Goal: Information Seeking & Learning: Check status

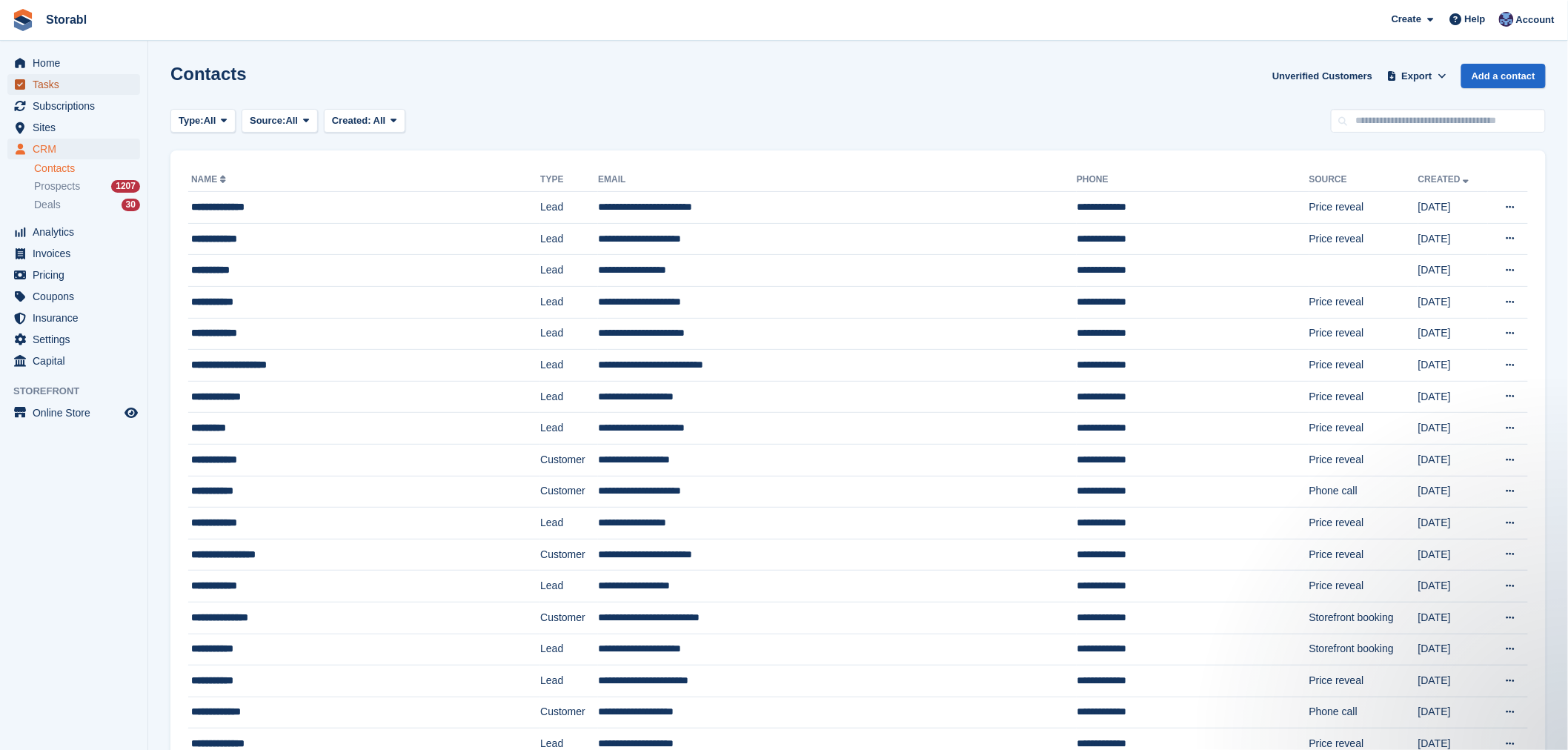
click at [73, 80] on span "Tasks" at bounding box center [76, 84] width 89 height 21
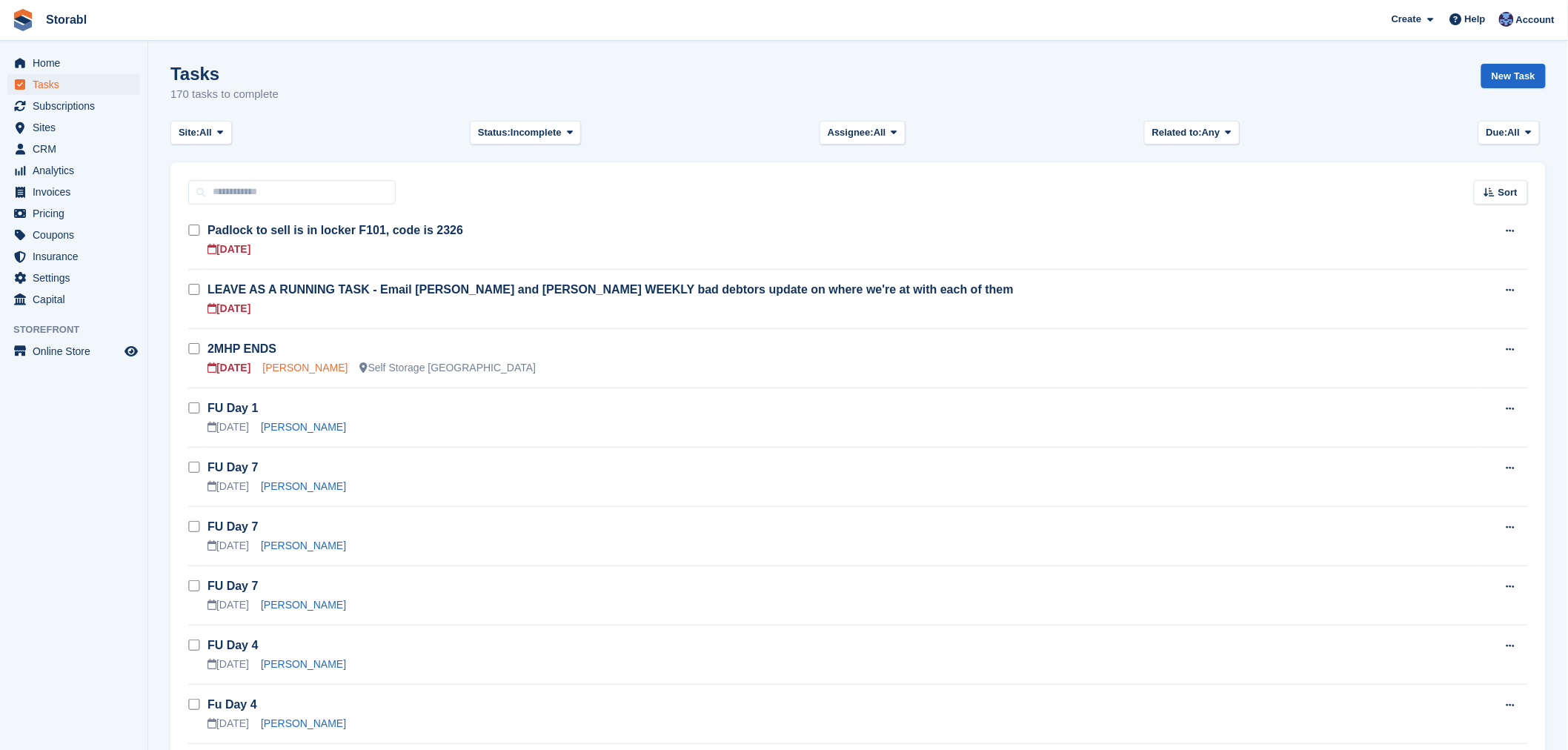
click at [287, 371] on link "Charlie Harris" at bounding box center [305, 368] width 85 height 12
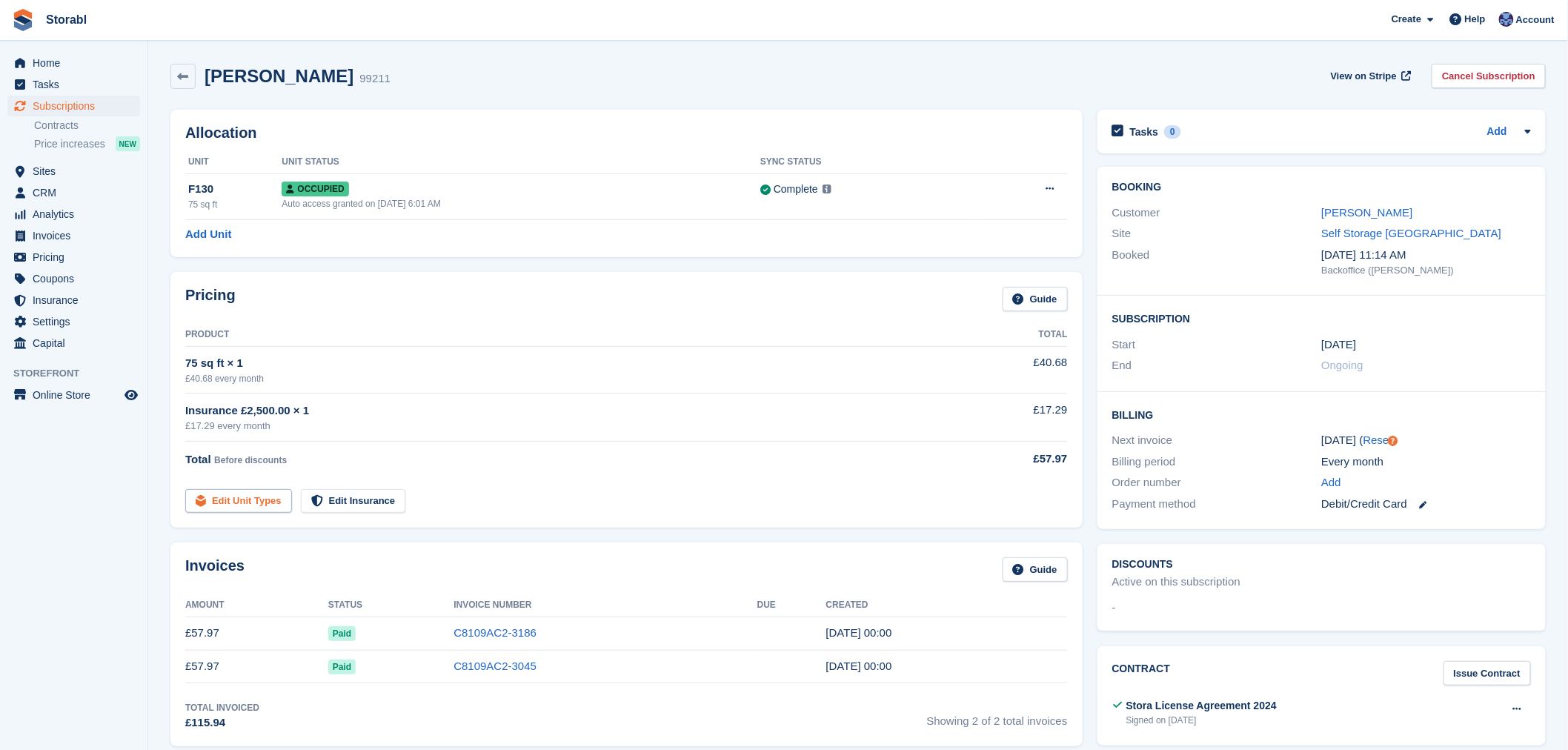
click at [265, 496] on link "Edit Unit Types" at bounding box center [239, 501] width 107 height 25
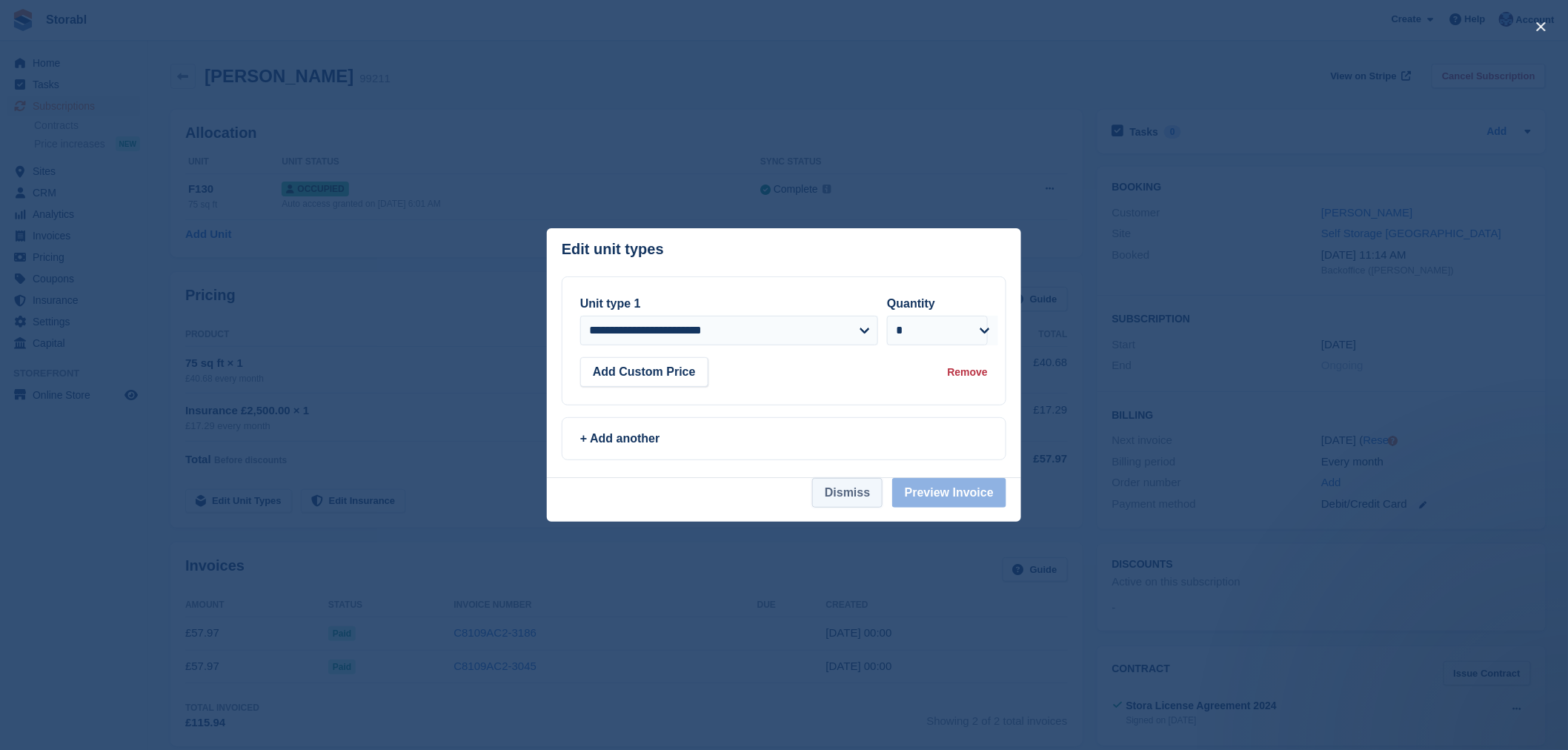
click at [831, 494] on button "Dismiss" at bounding box center [847, 493] width 70 height 30
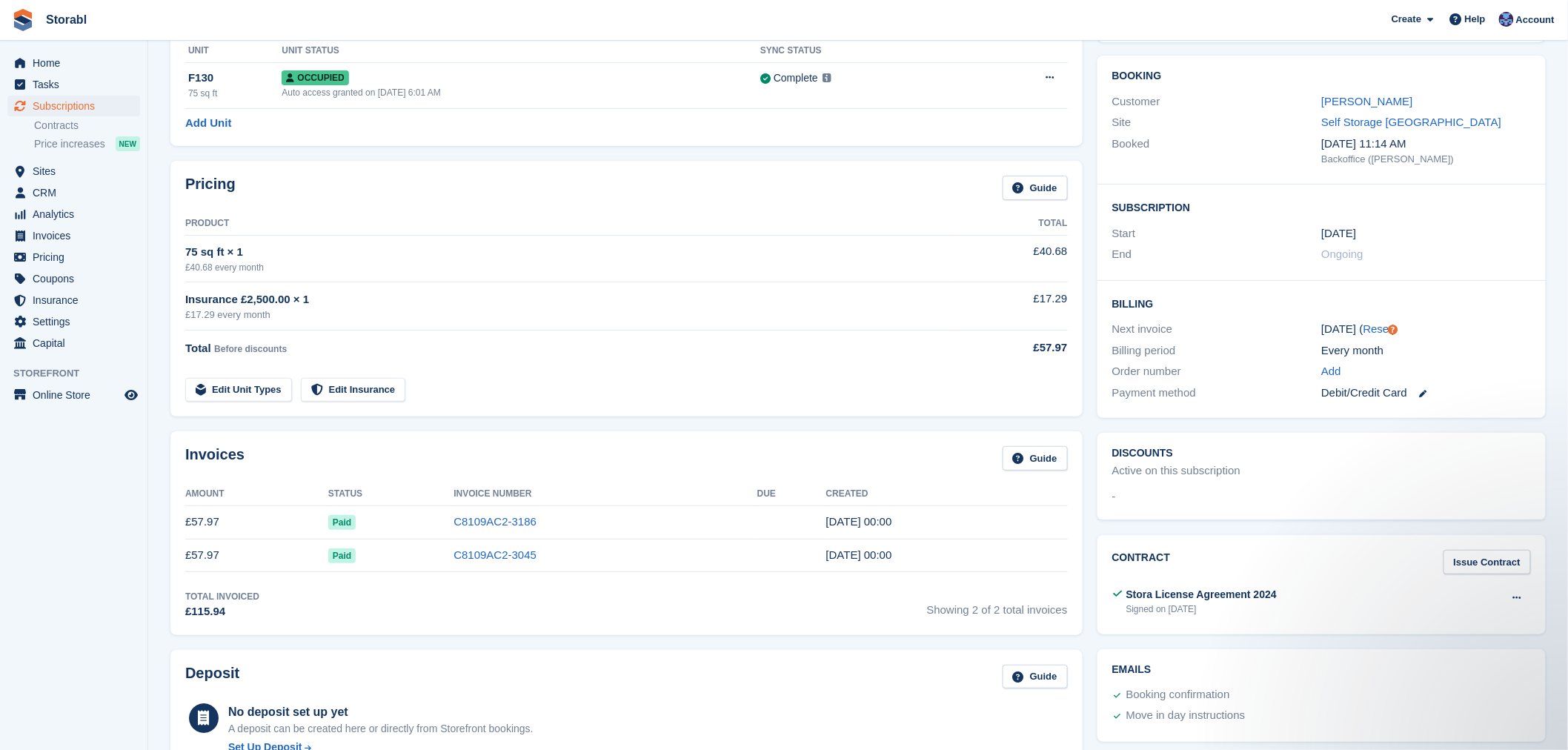
scroll to position [83, 0]
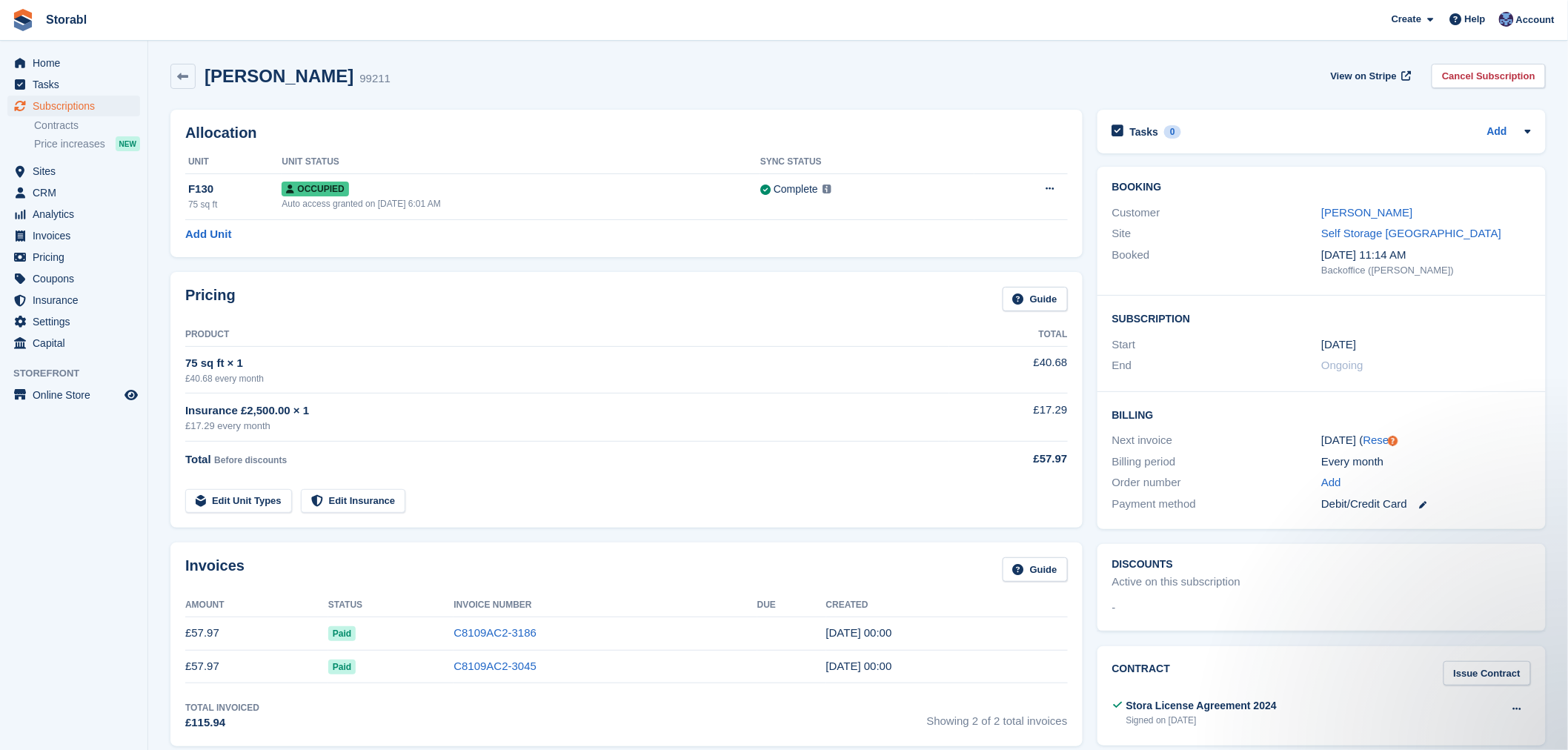
drag, startPoint x: 1336, startPoint y: 213, endPoint x: 1275, endPoint y: 242, distance: 67.5
click at [1336, 213] on link "[PERSON_NAME]" at bounding box center [1367, 213] width 91 height 12
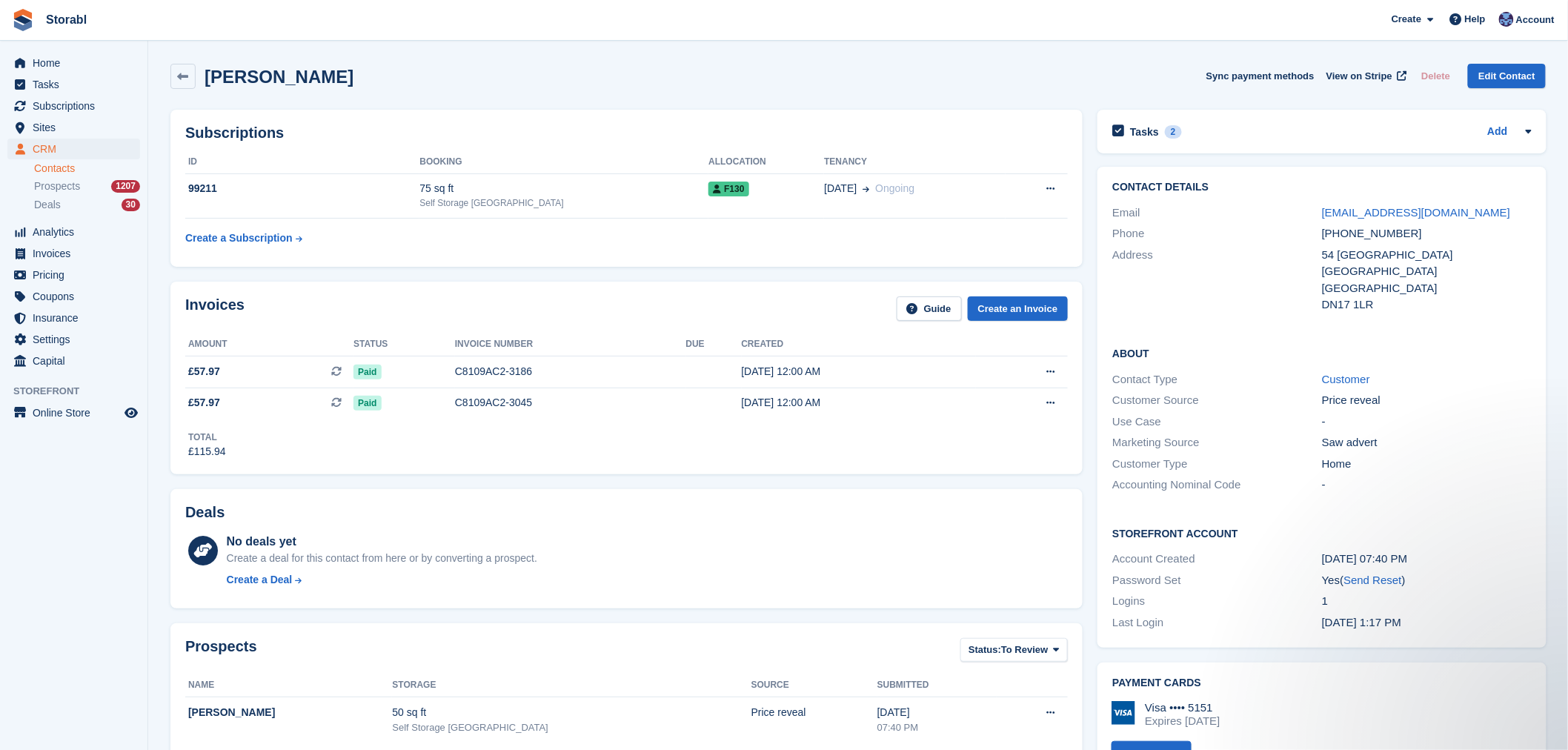
click at [463, 159] on th "Booking" at bounding box center [564, 162] width 289 height 24
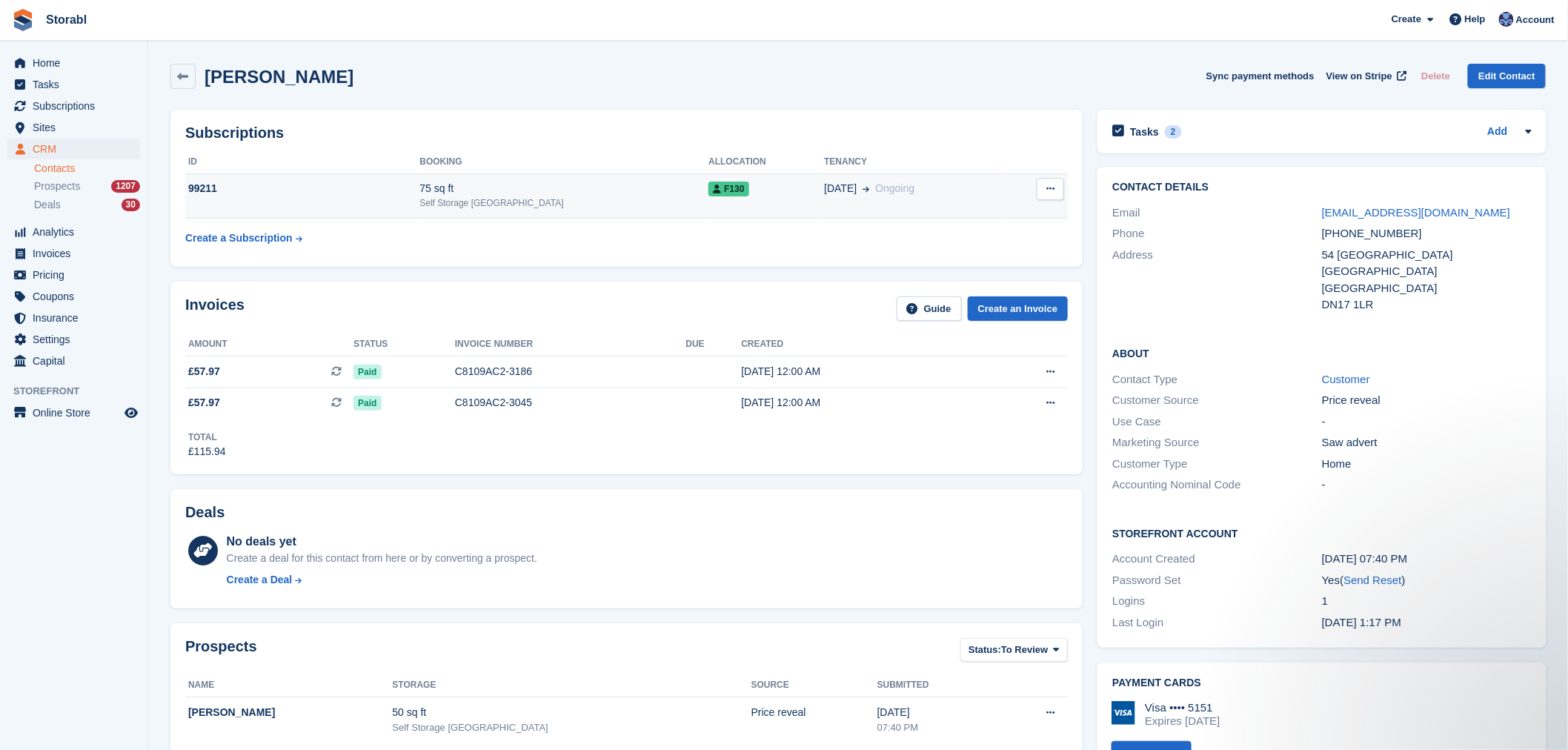
click at [487, 177] on td "75 sq ft Self Storage Scunthorpe" at bounding box center [564, 195] width 289 height 45
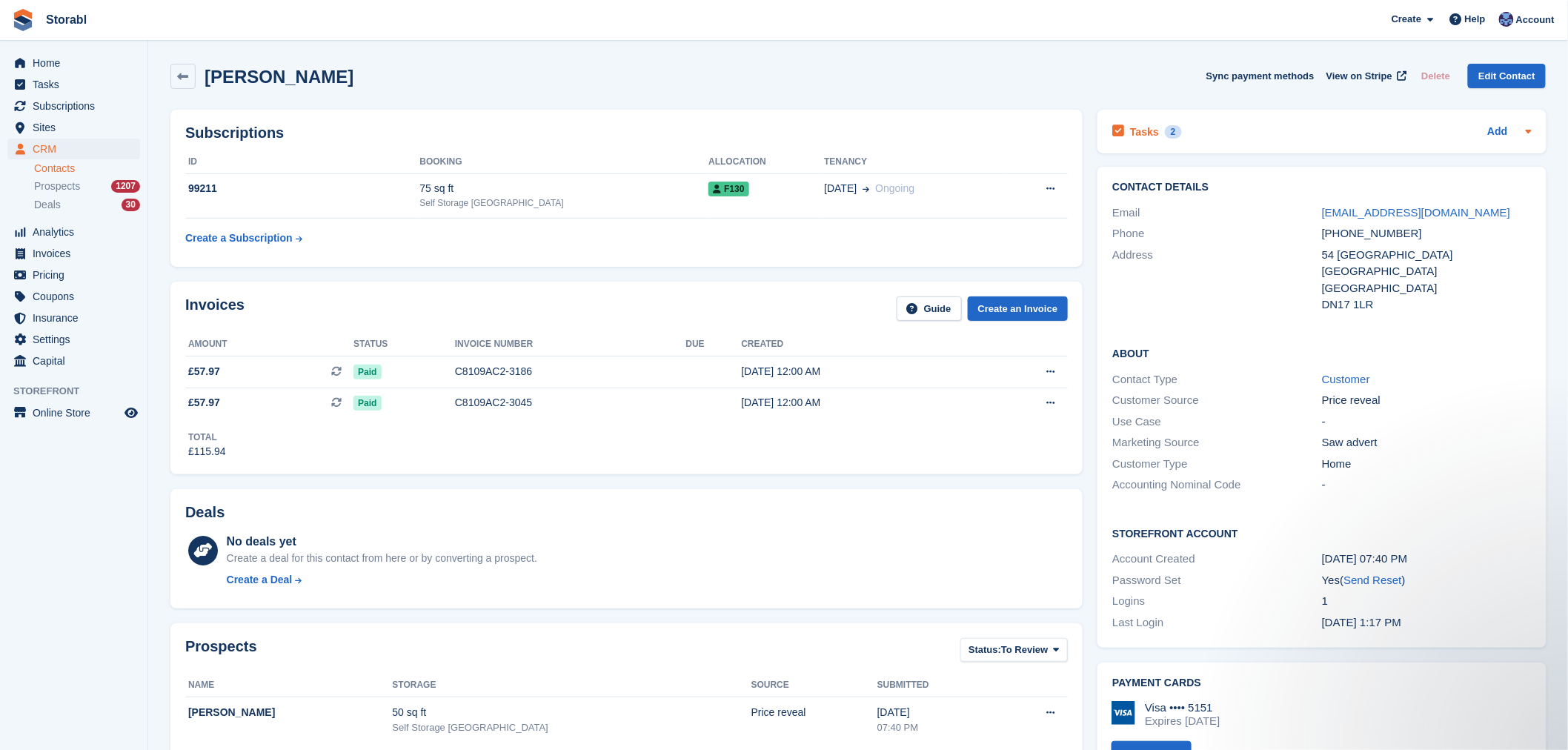
click at [1171, 131] on div "2" at bounding box center [1173, 132] width 17 height 13
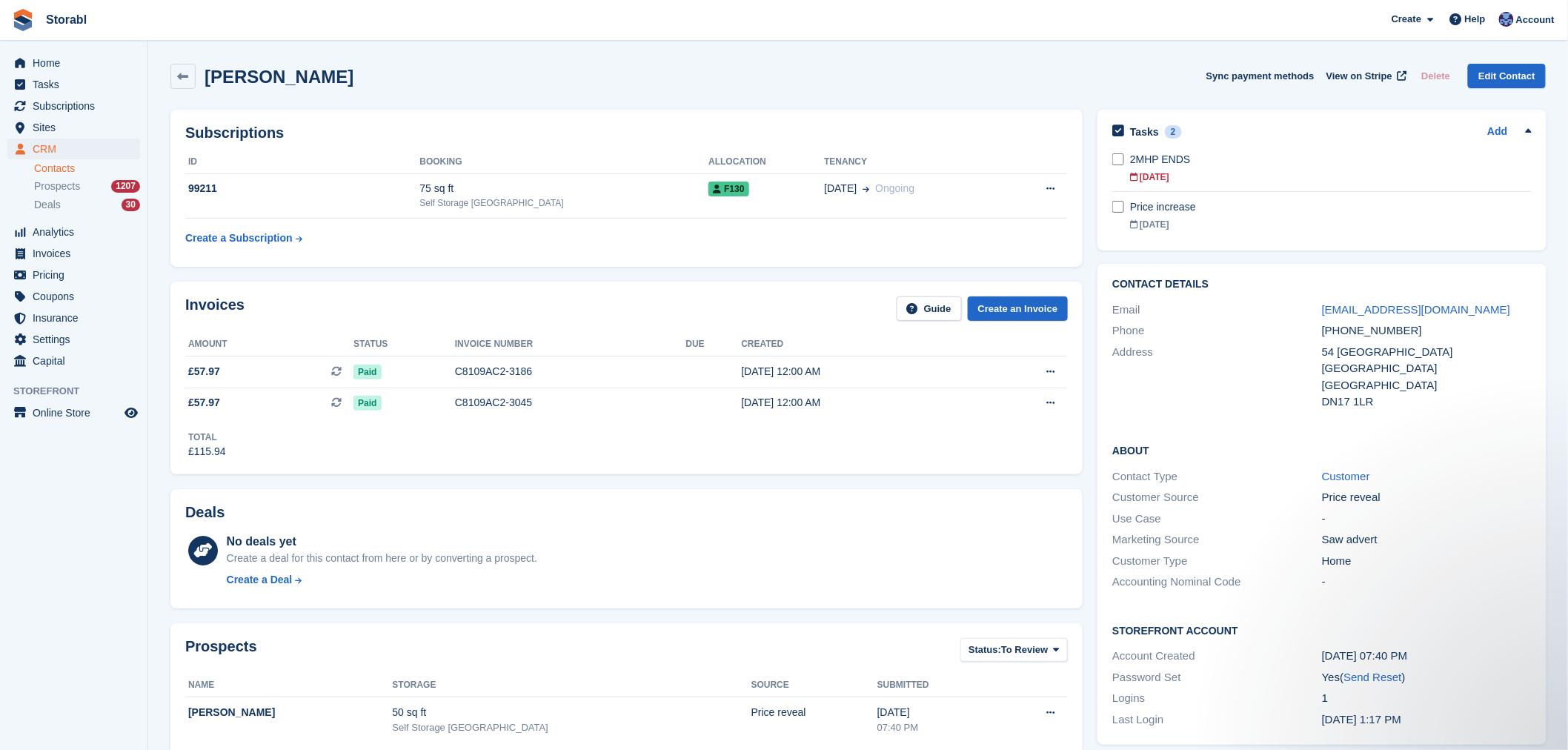
click at [991, 104] on div "Subscriptions ID Booking Allocation Tenancy 99211 75 sq ft Self Storage [GEOGRA…" at bounding box center [627, 188] width 927 height 172
click at [71, 146] on span "CRM" at bounding box center [76, 149] width 89 height 21
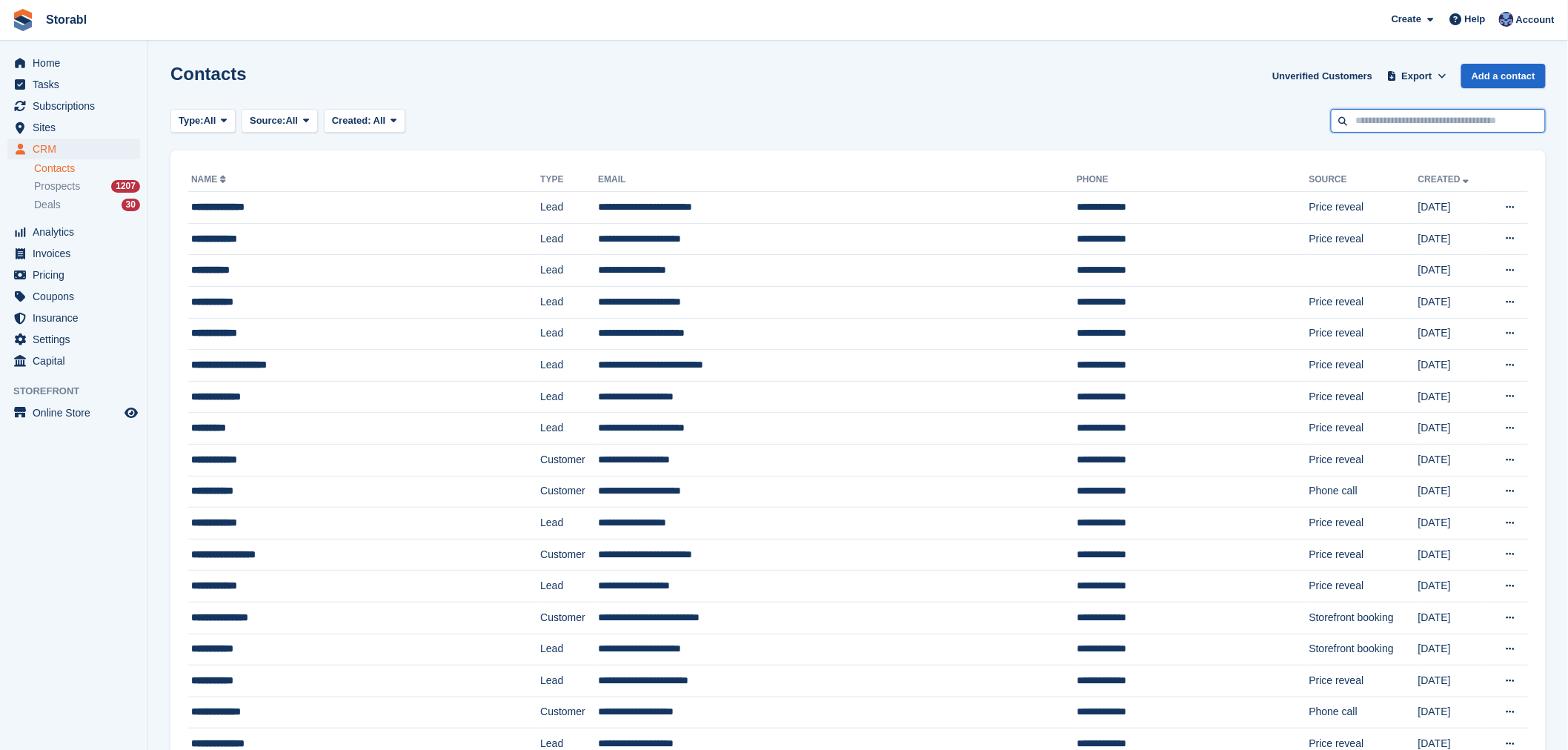
click at [1458, 116] on input "text" at bounding box center [1438, 121] width 215 height 25
type input "****"
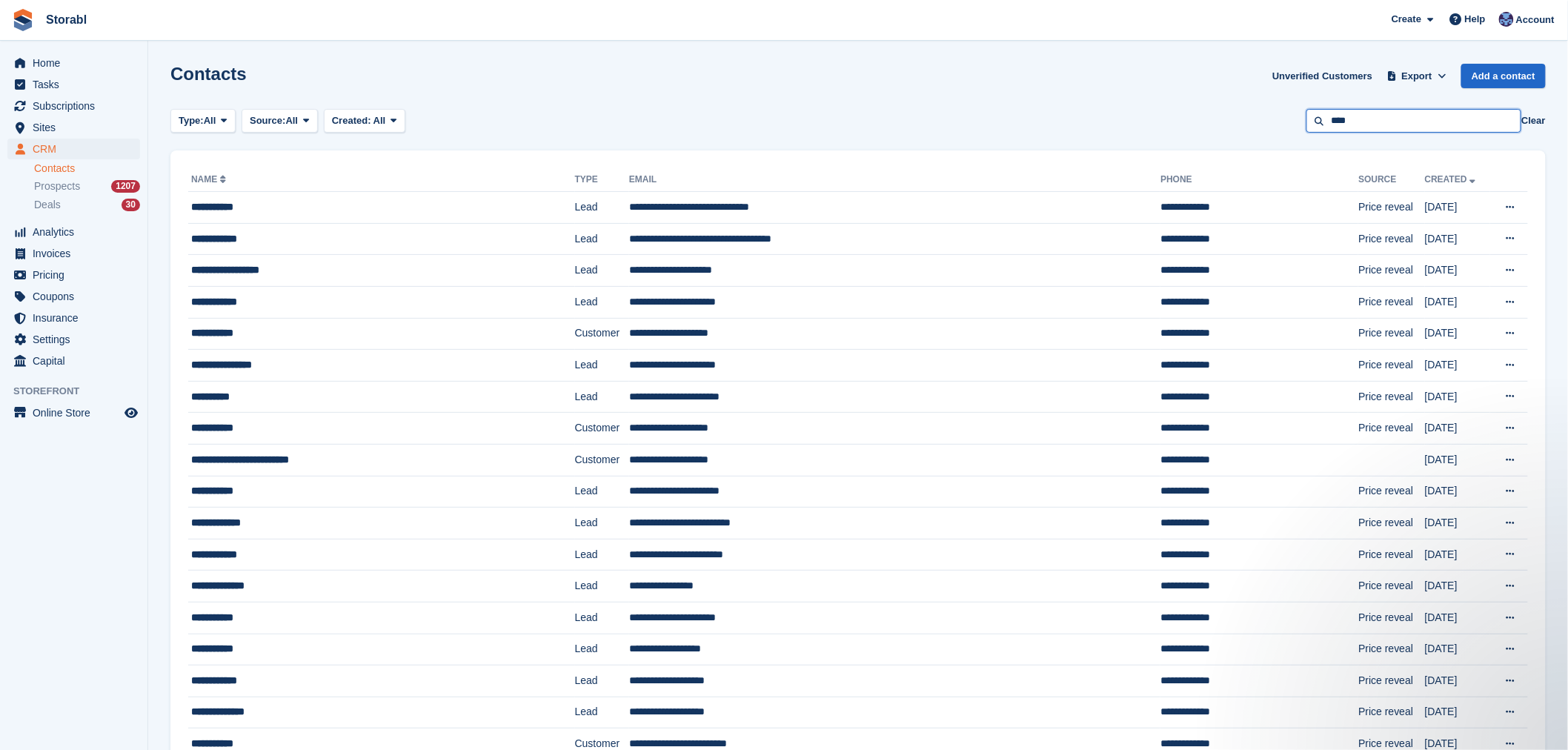
drag, startPoint x: 1383, startPoint y: 127, endPoint x: 1298, endPoint y: 127, distance: 85.0
click at [1297, 127] on div "Type: All All Lead Customer Source: All All Storefront Backoffice Pre-Opening i…" at bounding box center [858, 121] width 1375 height 25
type input "*****"
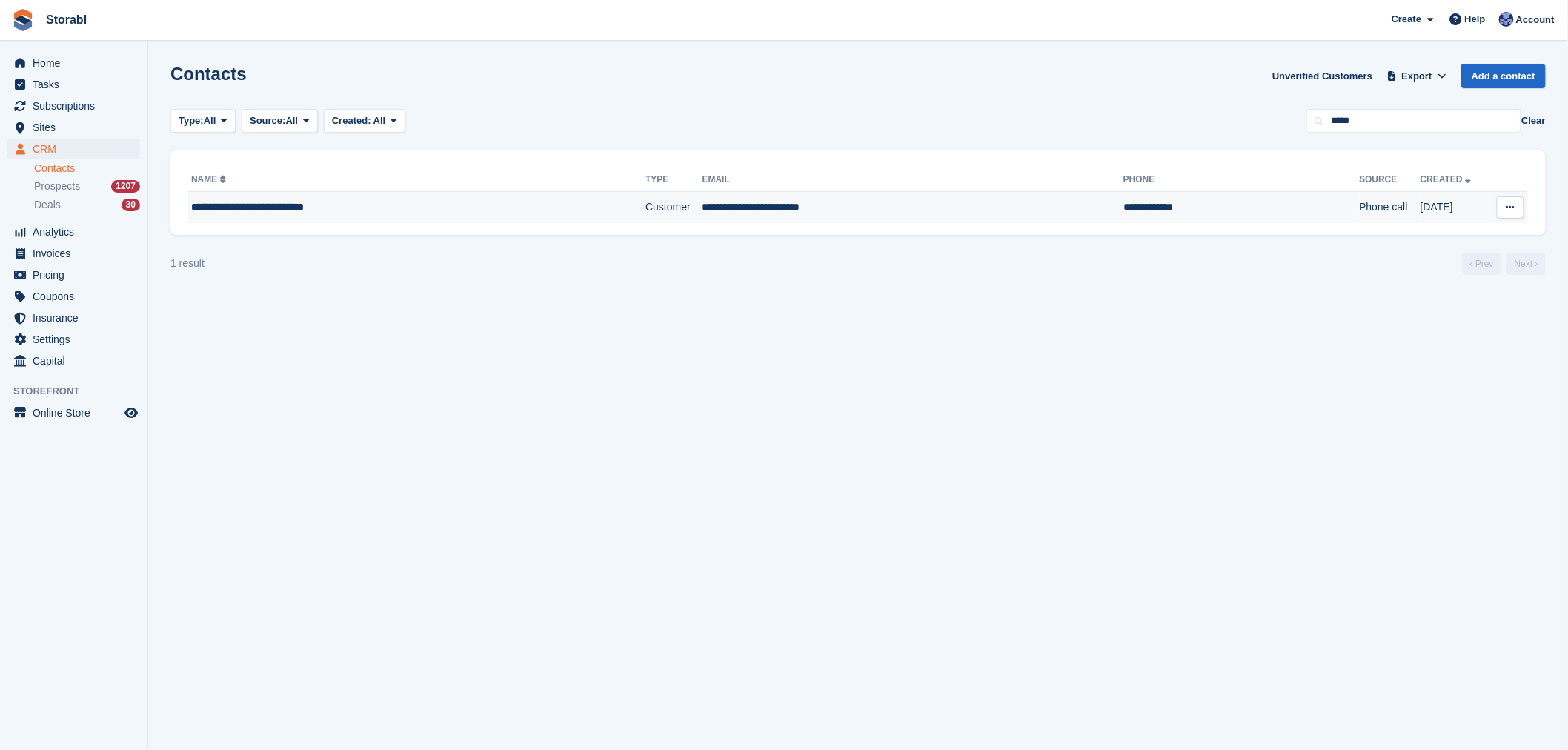
click at [702, 207] on td "**********" at bounding box center [912, 207] width 421 height 31
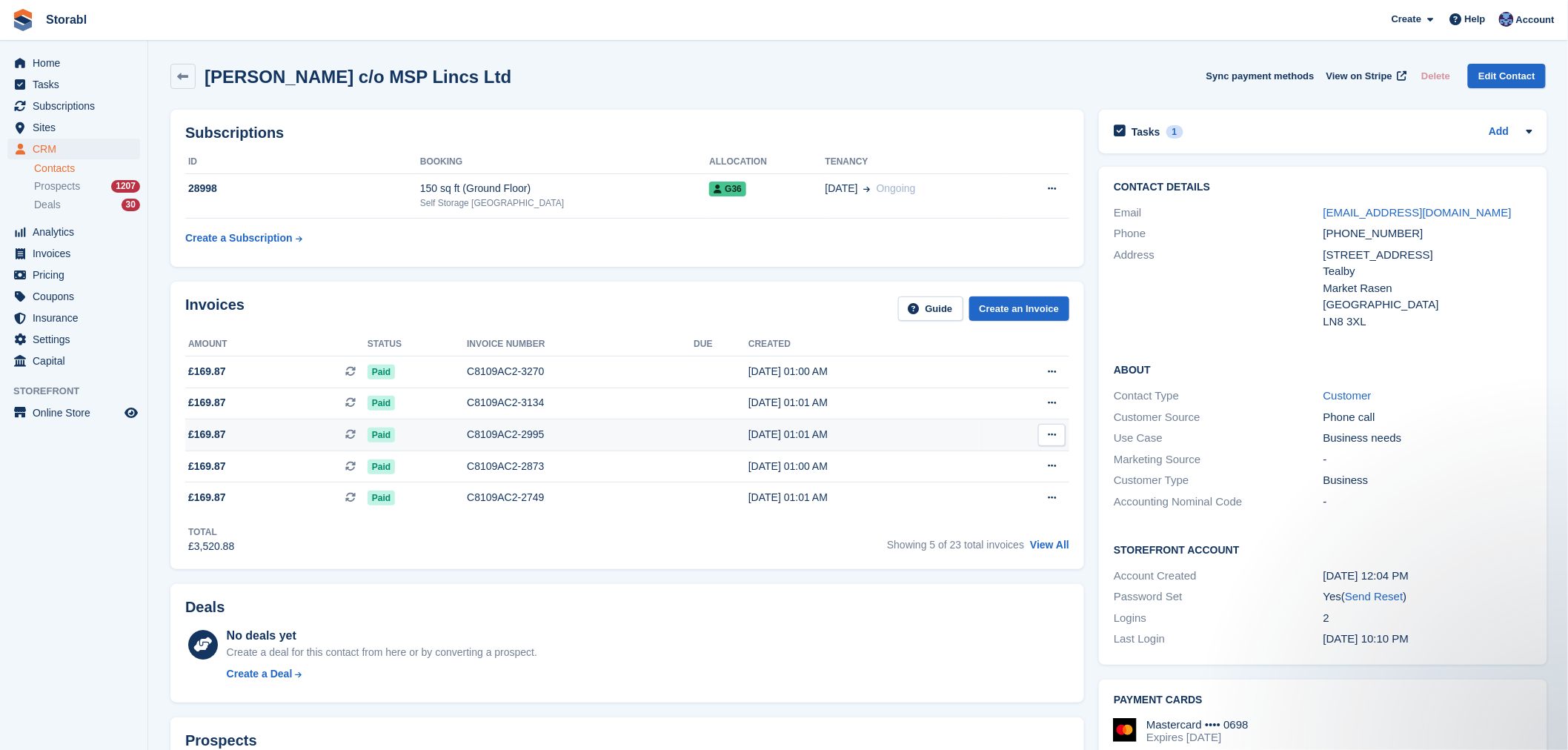
click at [1057, 433] on button at bounding box center [1051, 435] width 27 height 22
click at [715, 61] on div "Mark Kulleseid c/o MSP Lincs Ltd Sync payment methods View on Stripe Delete Edi…" at bounding box center [858, 79] width 1390 height 46
click at [1054, 433] on icon at bounding box center [1051, 434] width 8 height 10
click at [1025, 456] on p "Download PDF" at bounding box center [994, 464] width 129 height 19
click at [1047, 400] on icon at bounding box center [1051, 402] width 8 height 10
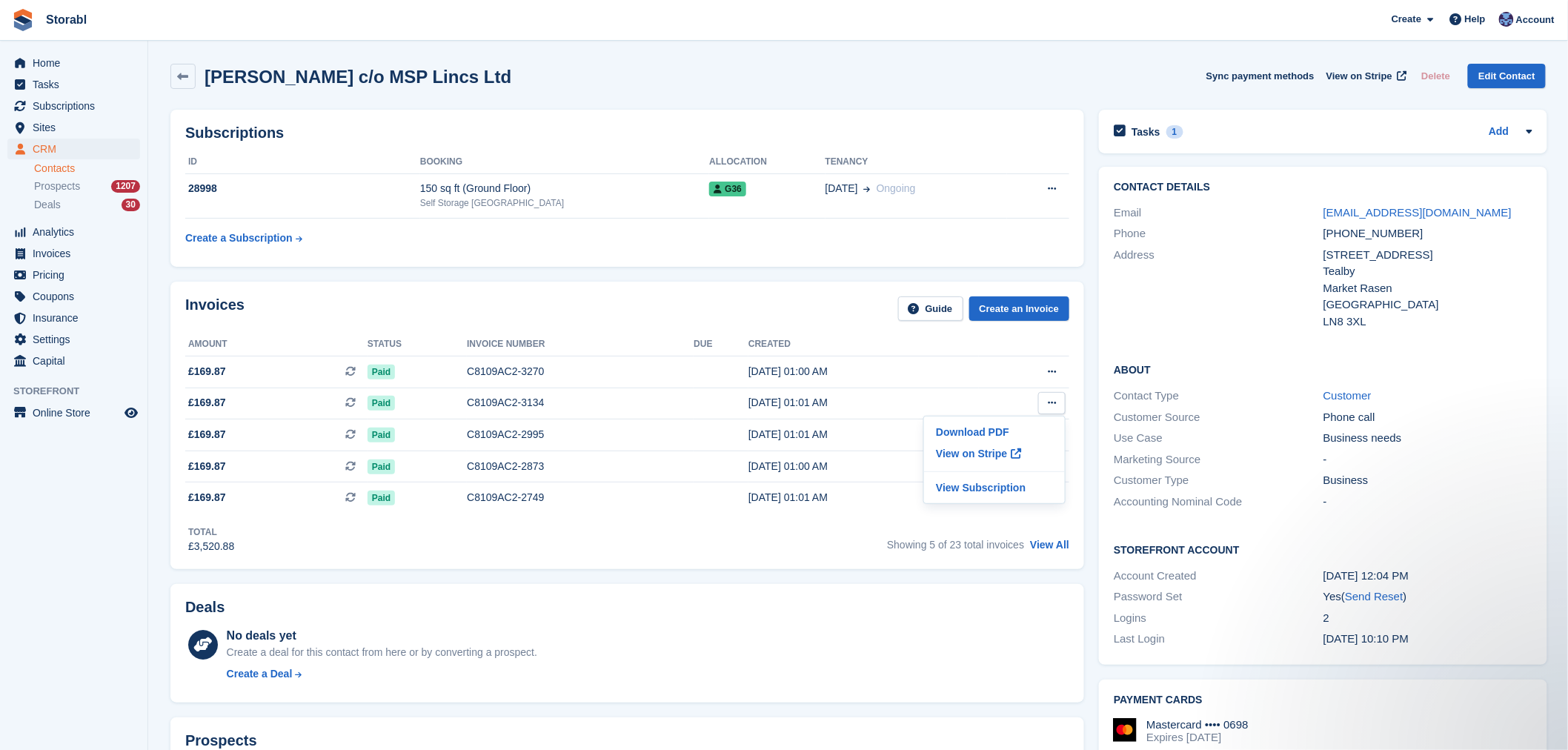
click at [816, 532] on div "Total £3,520.88 Showing 5 of 23 total invoices View All" at bounding box center [627, 534] width 884 height 40
click at [1047, 431] on icon at bounding box center [1051, 434] width 8 height 10
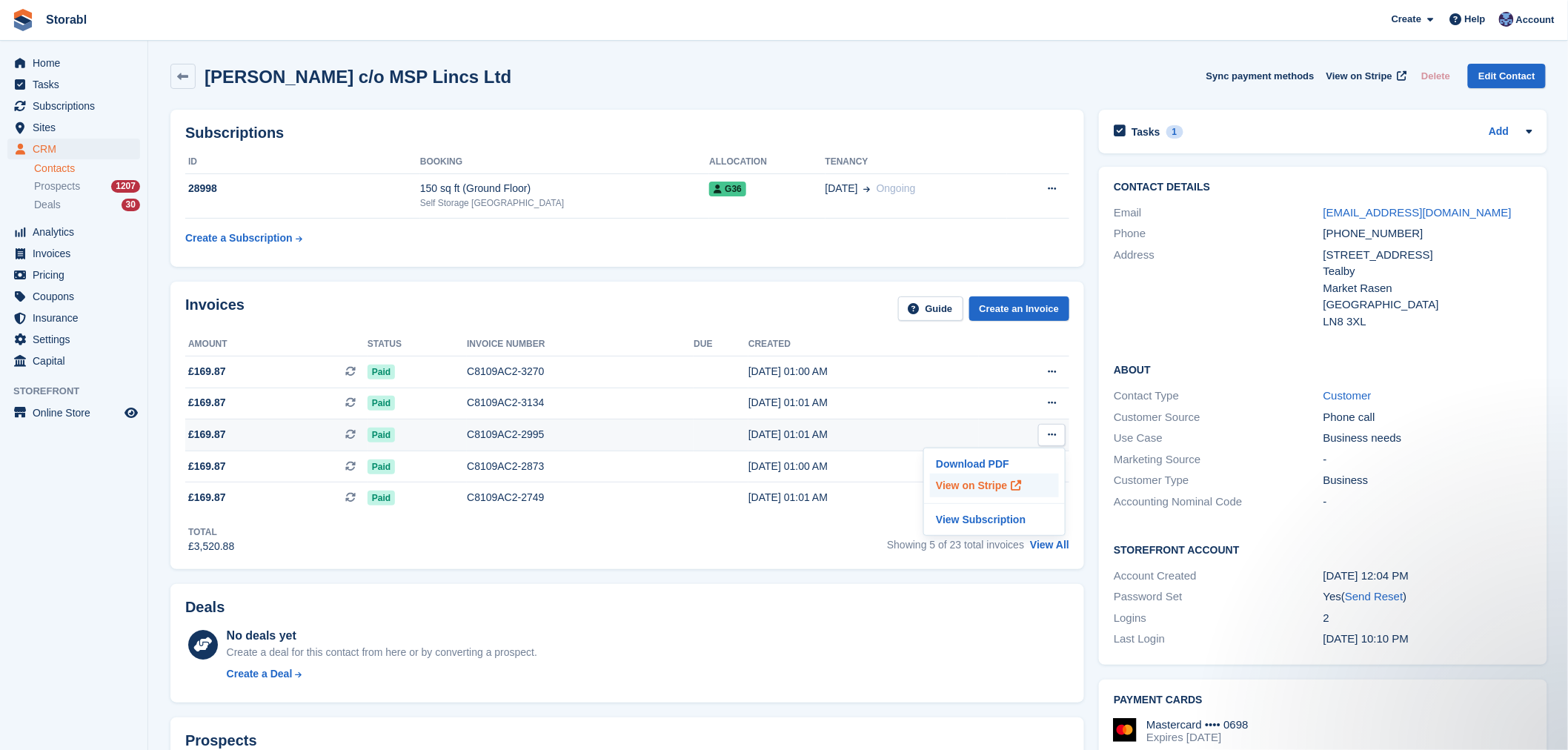
click at [1031, 490] on p "View on Stripe" at bounding box center [994, 485] width 129 height 24
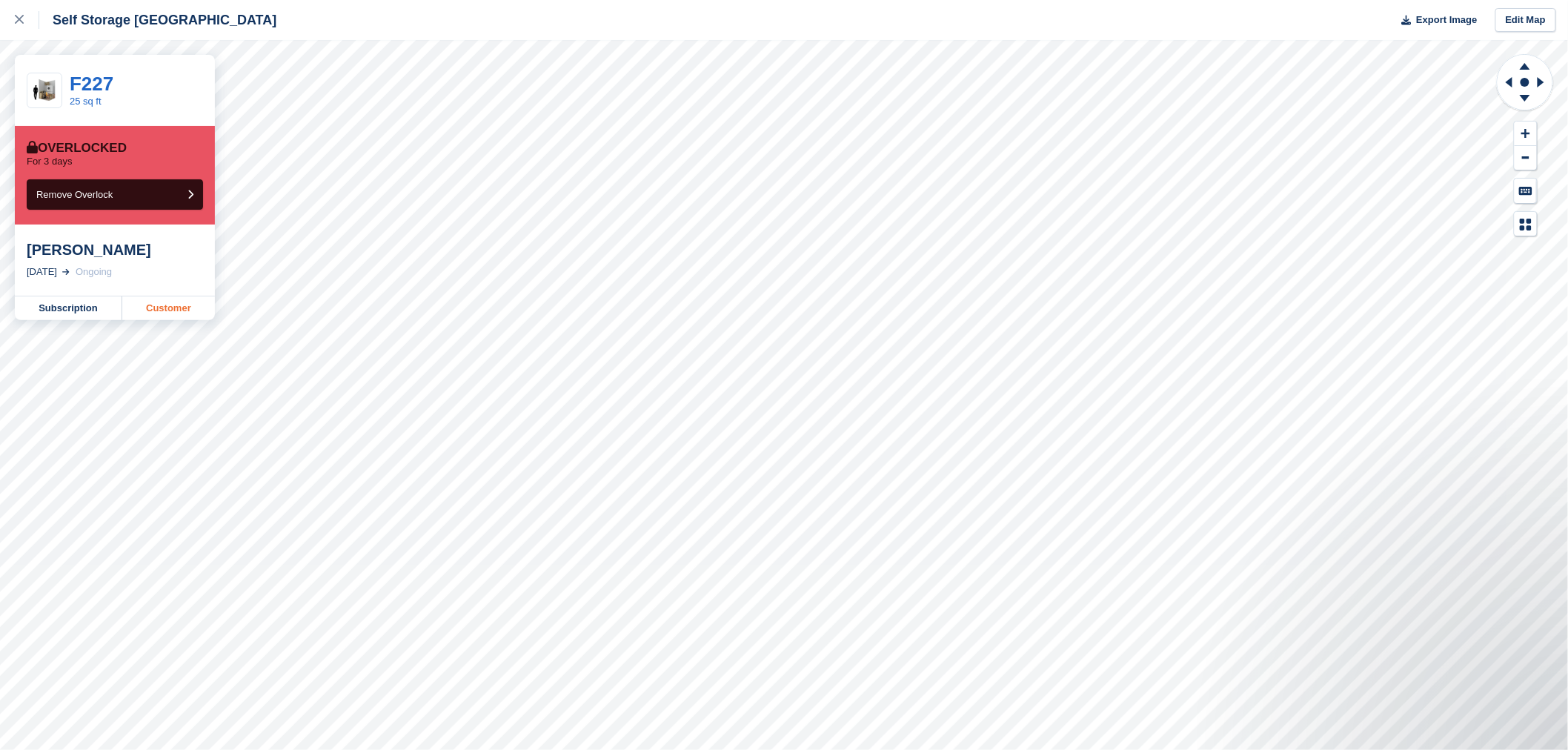
click at [185, 311] on link "Customer" at bounding box center [168, 308] width 92 height 24
click at [186, 304] on link "Customer" at bounding box center [168, 308] width 92 height 24
click at [205, 320] on link "Customer" at bounding box center [168, 308] width 92 height 24
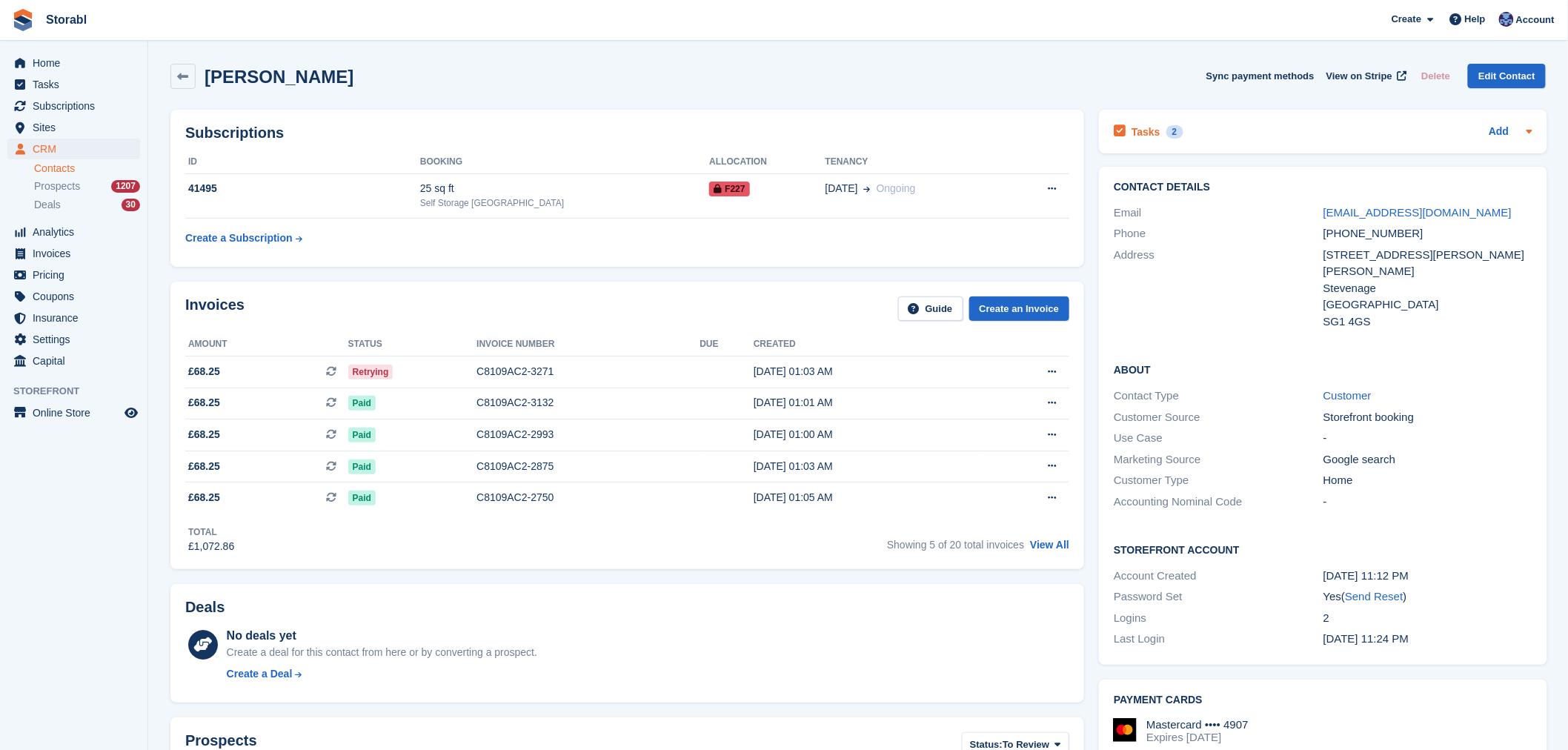
click at [1273, 131] on div "Tasks 2 Add" at bounding box center [1322, 131] width 419 height 20
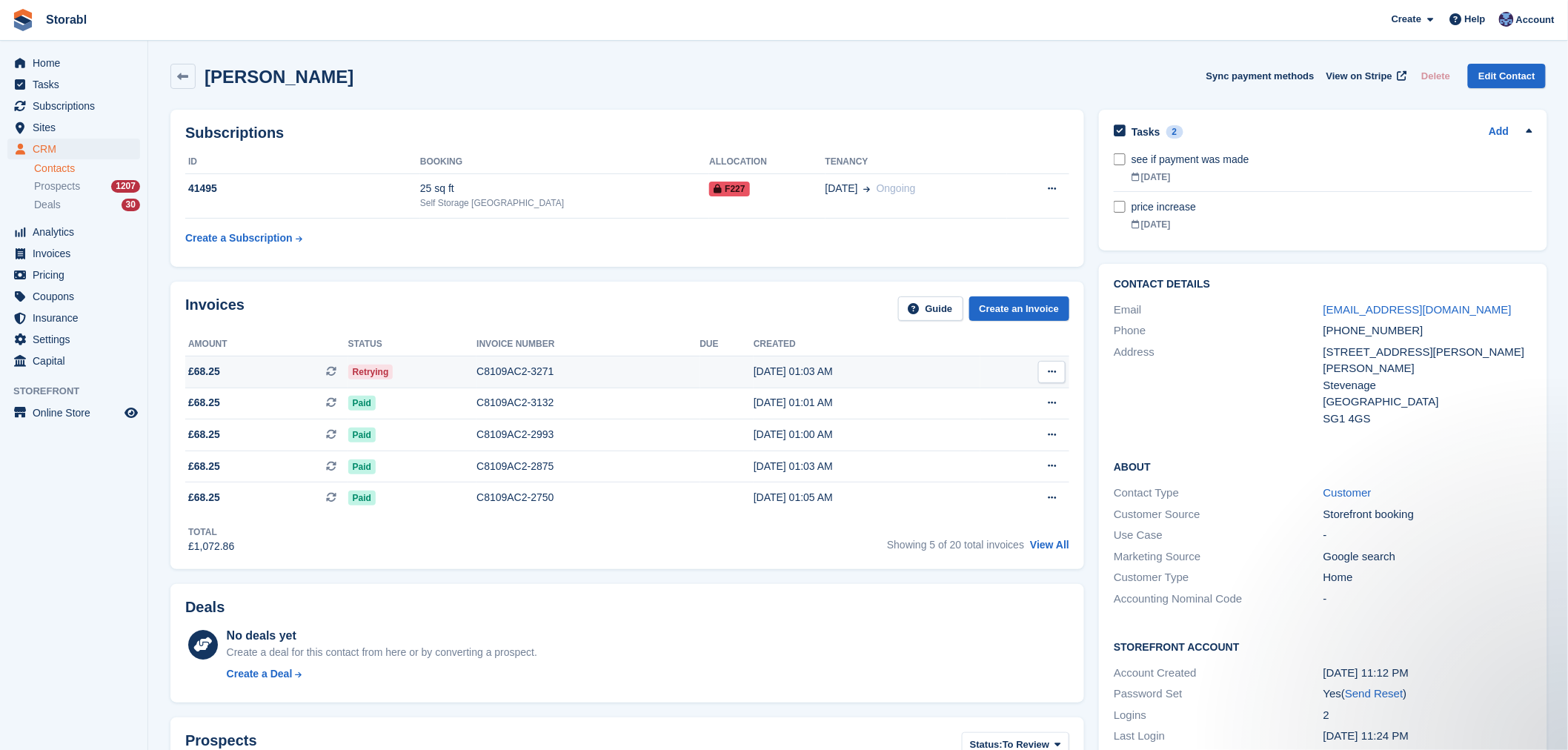
click at [949, 375] on div "[DATE] 01:03 AM" at bounding box center [867, 371] width 227 height 16
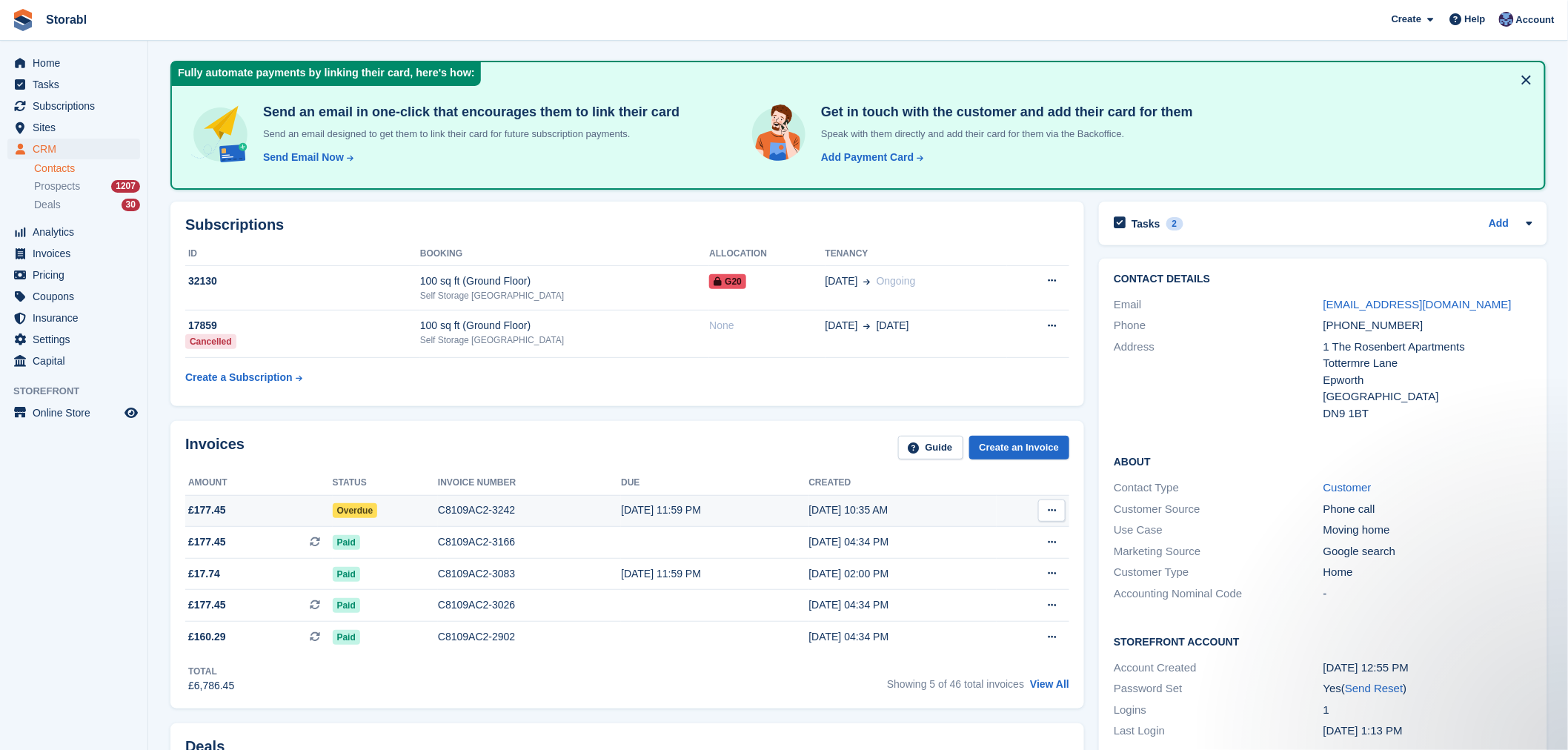
scroll to position [83, 0]
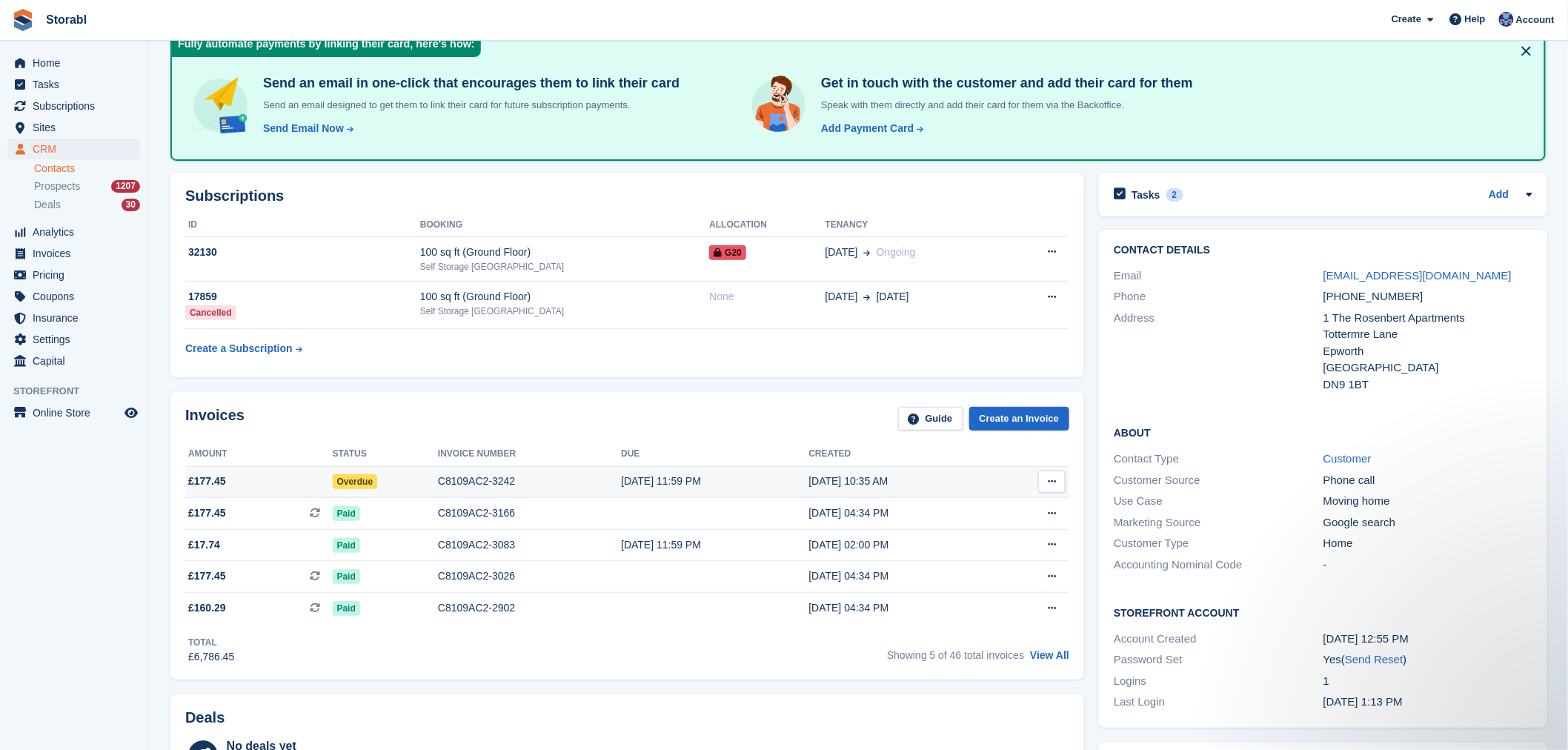
click at [709, 480] on div "16 Sep, 11:59 PM" at bounding box center [715, 481] width 188 height 16
click at [441, 467] on td "C8109AC2-3242" at bounding box center [529, 482] width 183 height 32
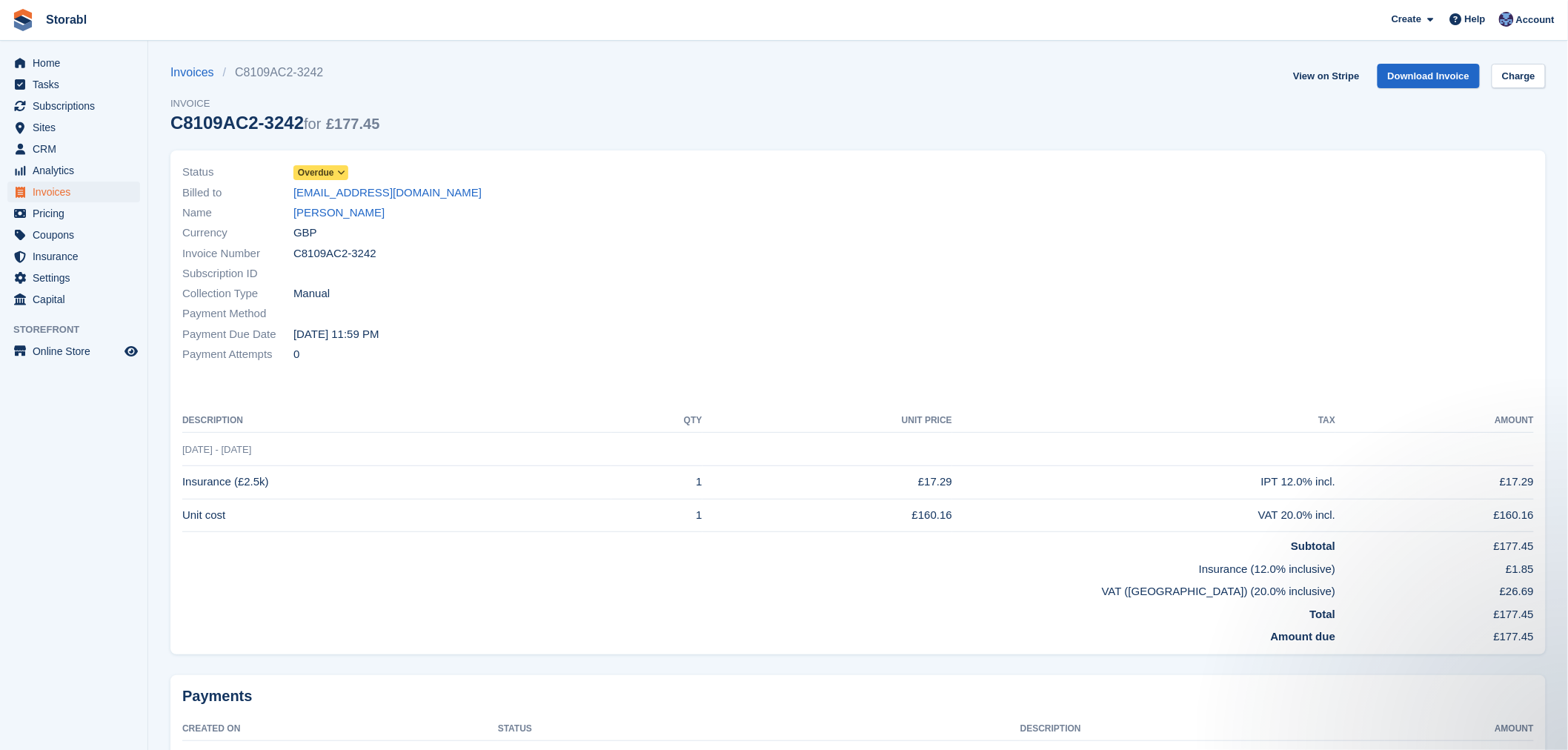
drag, startPoint x: 79, startPoint y: 550, endPoint x: 48, endPoint y: 372, distance: 180.7
click at [79, 550] on aside "Home Tasks Subscriptions Subscriptions Subscriptions Contracts Price increases …" at bounding box center [74, 379] width 147 height 676
click at [60, 146] on span "CRM" at bounding box center [76, 149] width 89 height 21
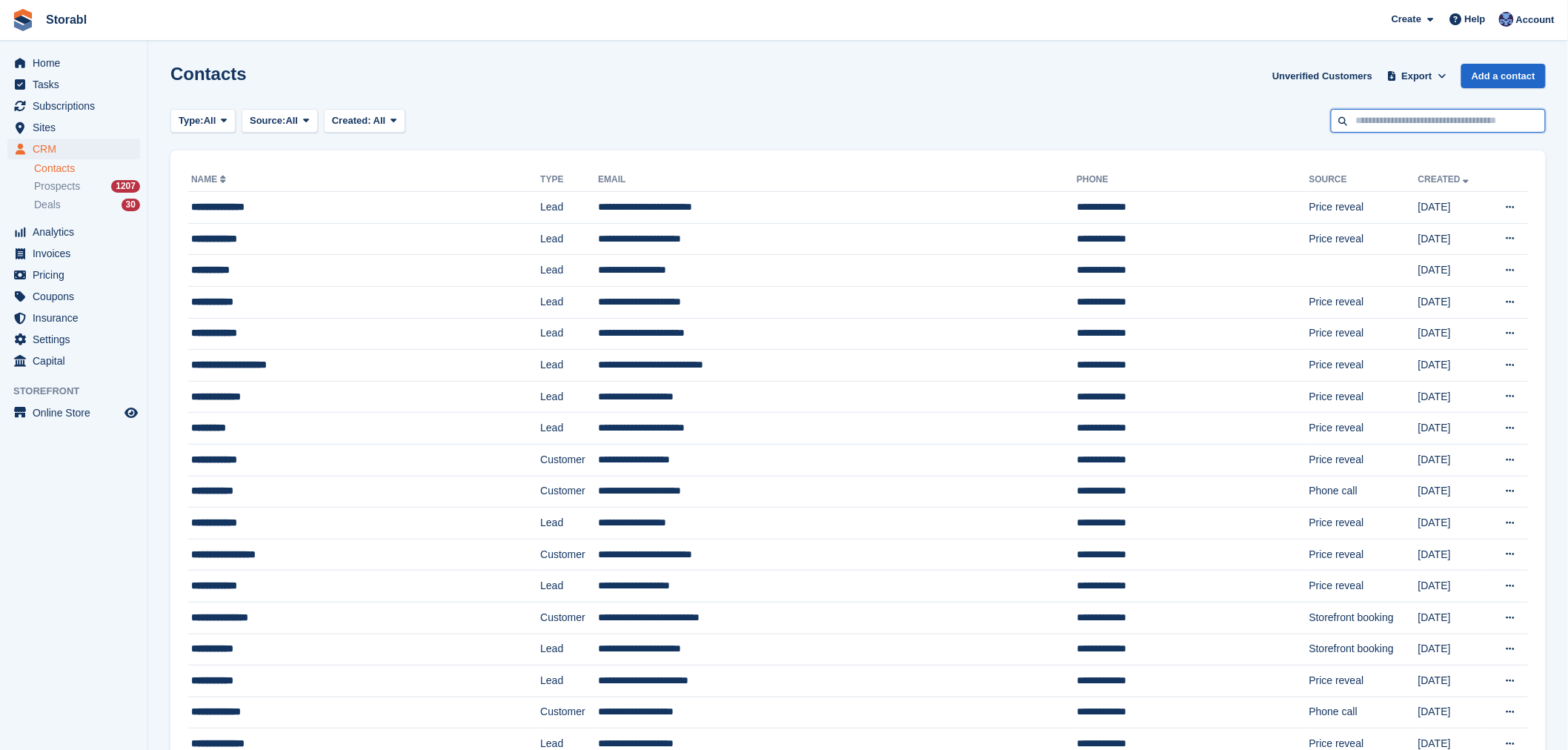
click at [1427, 126] on input "text" at bounding box center [1438, 121] width 215 height 25
type input "******"
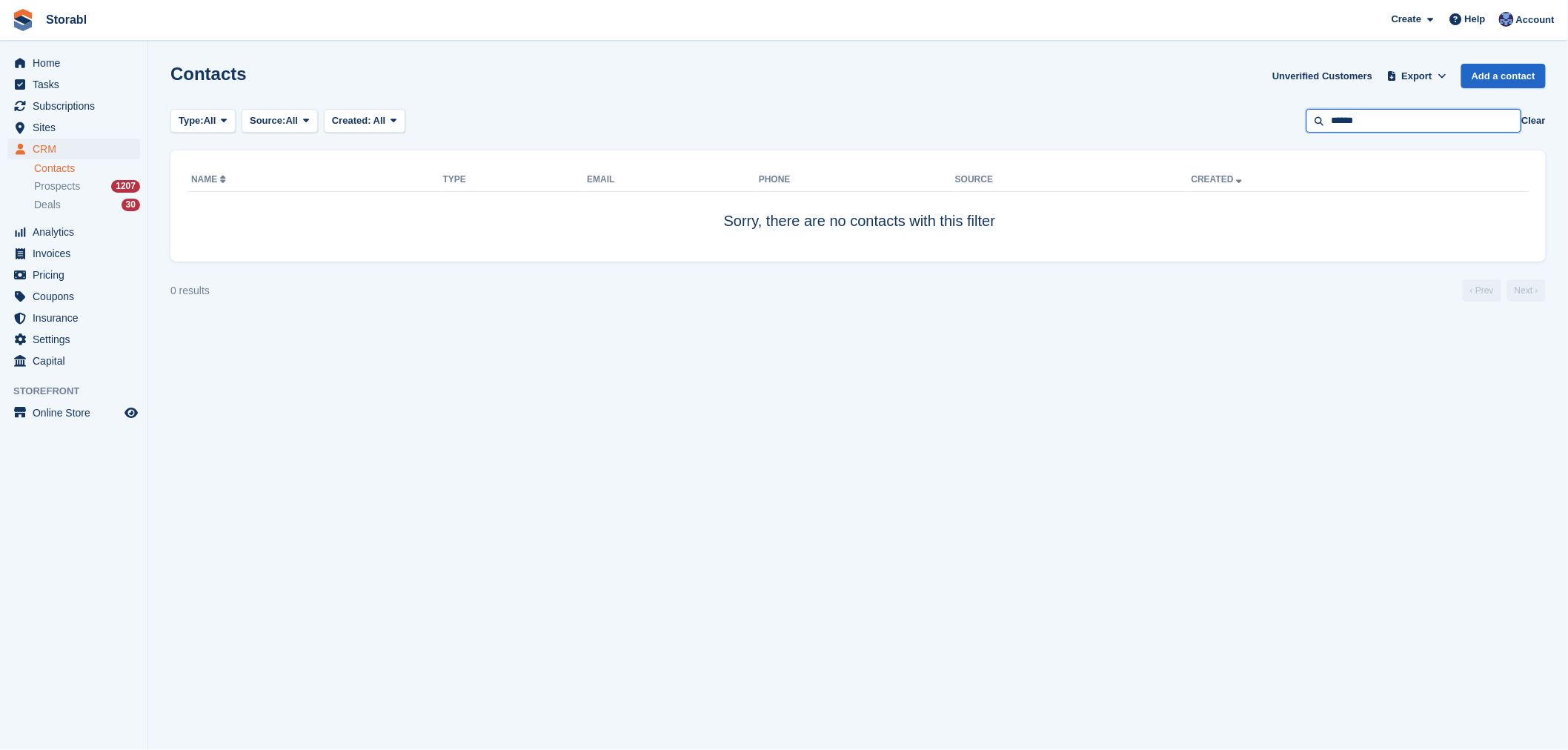
click at [1428, 126] on input "******" at bounding box center [1413, 121] width 215 height 25
type input "*****"
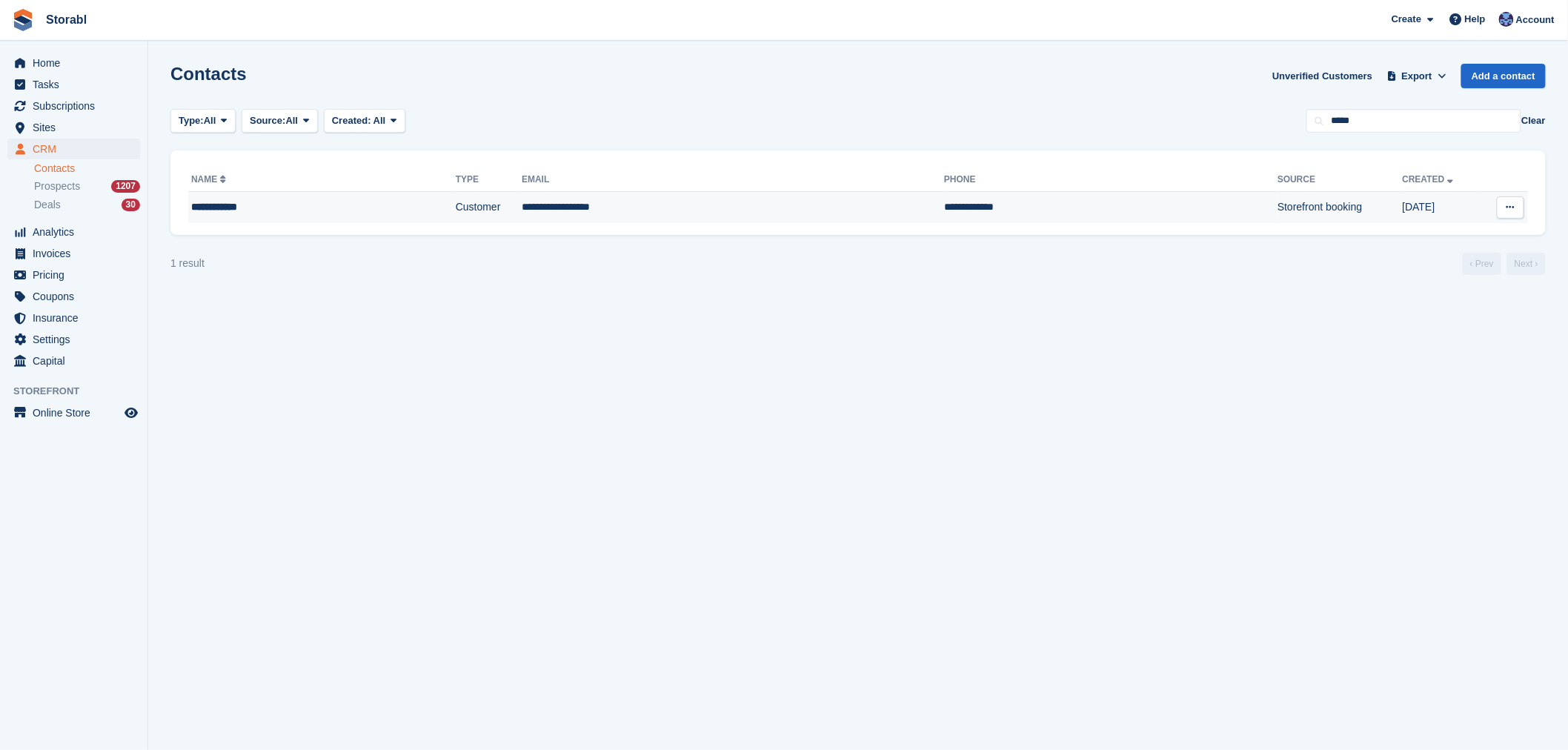
click at [1277, 210] on td "Storefront booking" at bounding box center [1340, 207] width 125 height 31
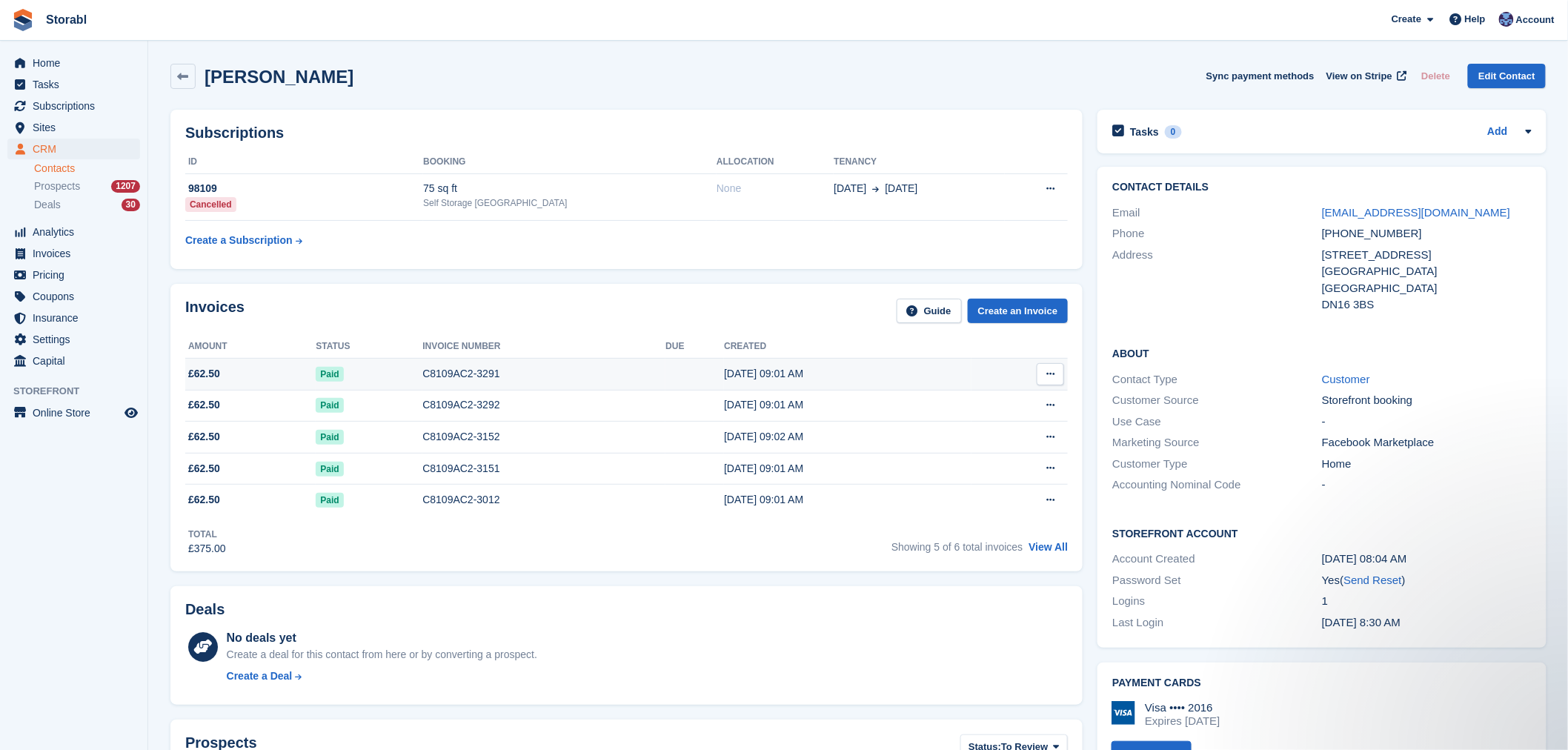
click at [576, 381] on div "C8109AC2-3291" at bounding box center [543, 374] width 243 height 16
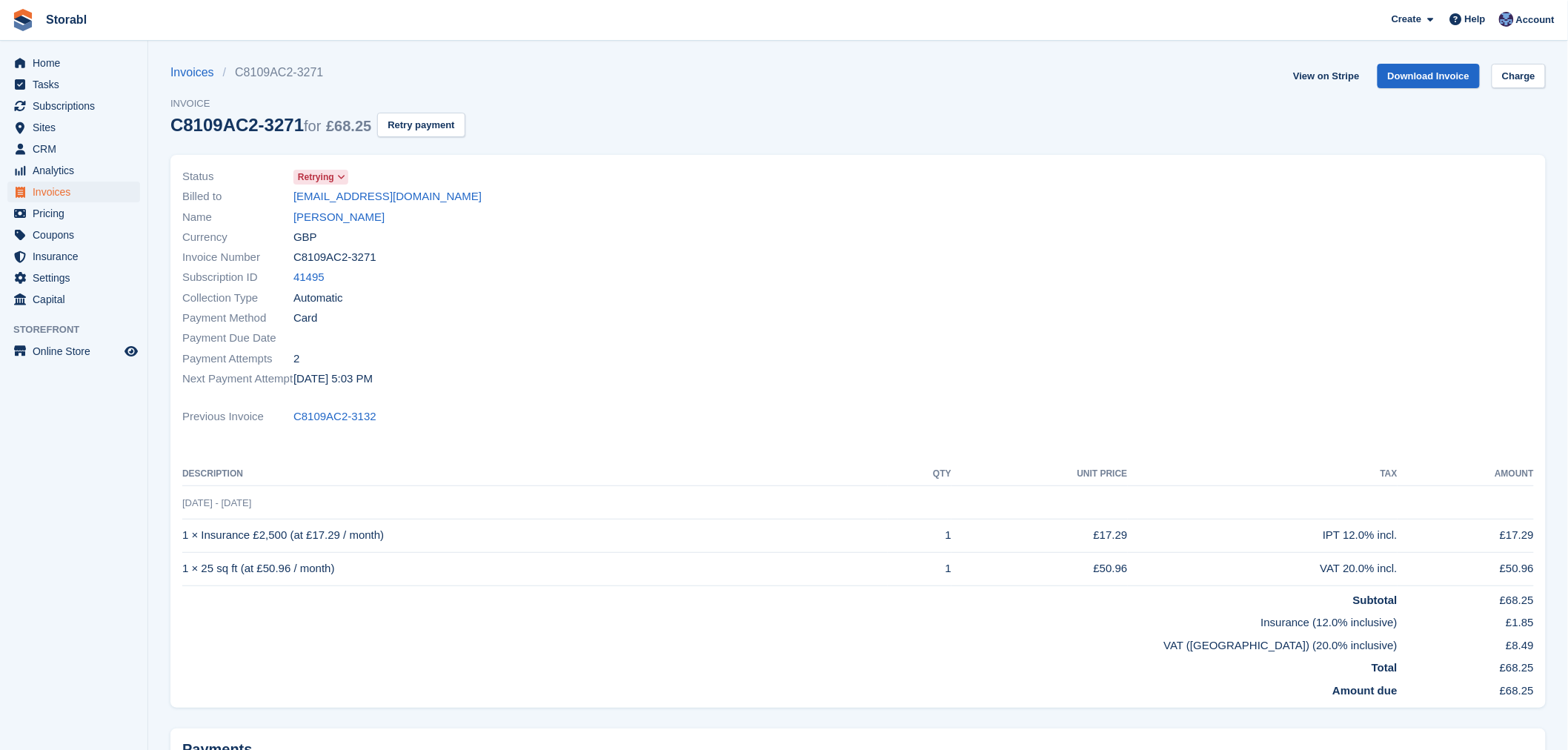
click at [344, 170] on span "Retrying" at bounding box center [320, 177] width 54 height 15
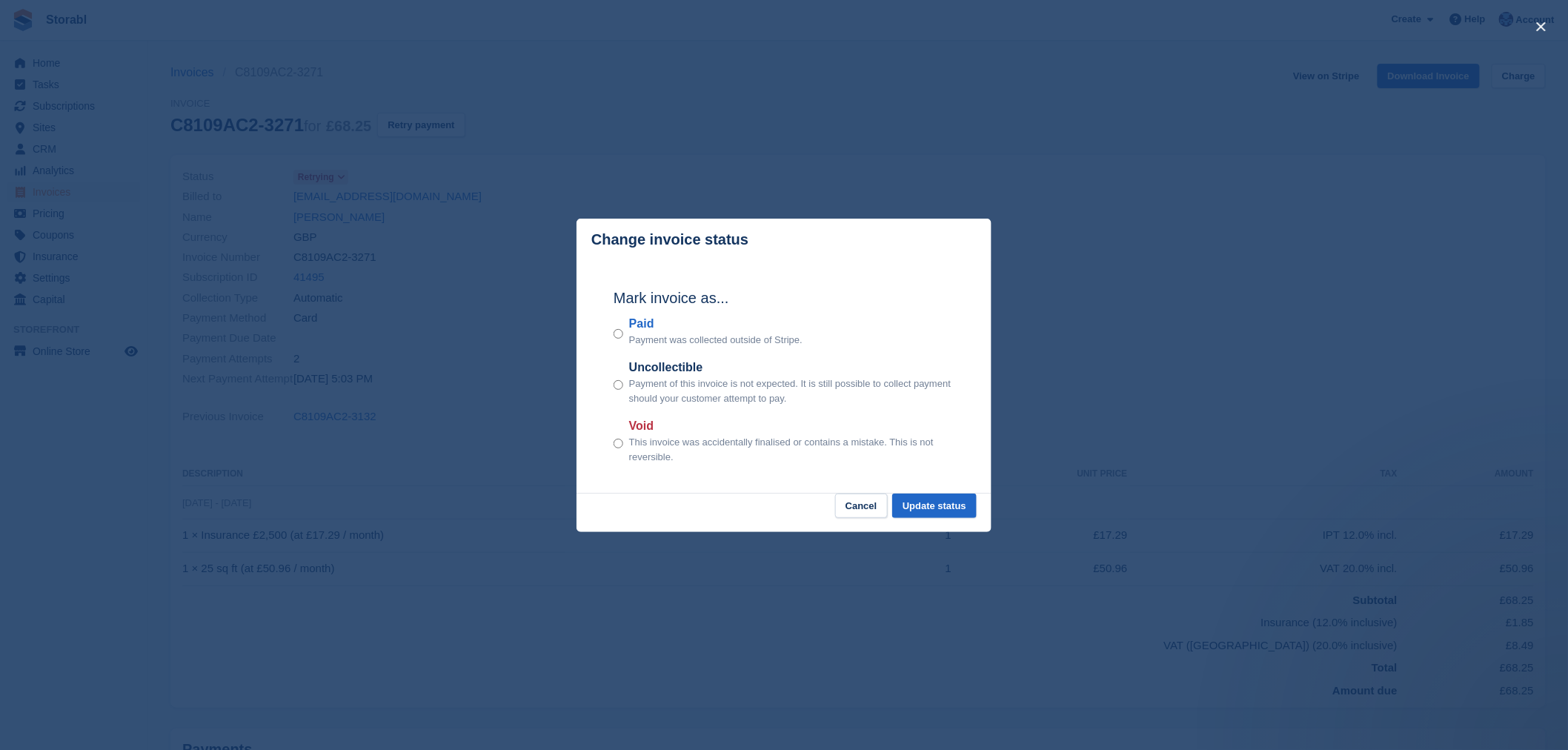
click at [853, 494] on div "Mark invoice as... Paid Payment was collected outside of Stripe. Uncollectible …" at bounding box center [784, 378] width 370 height 234
click at [876, 509] on button "Cancel" at bounding box center [861, 506] width 53 height 25
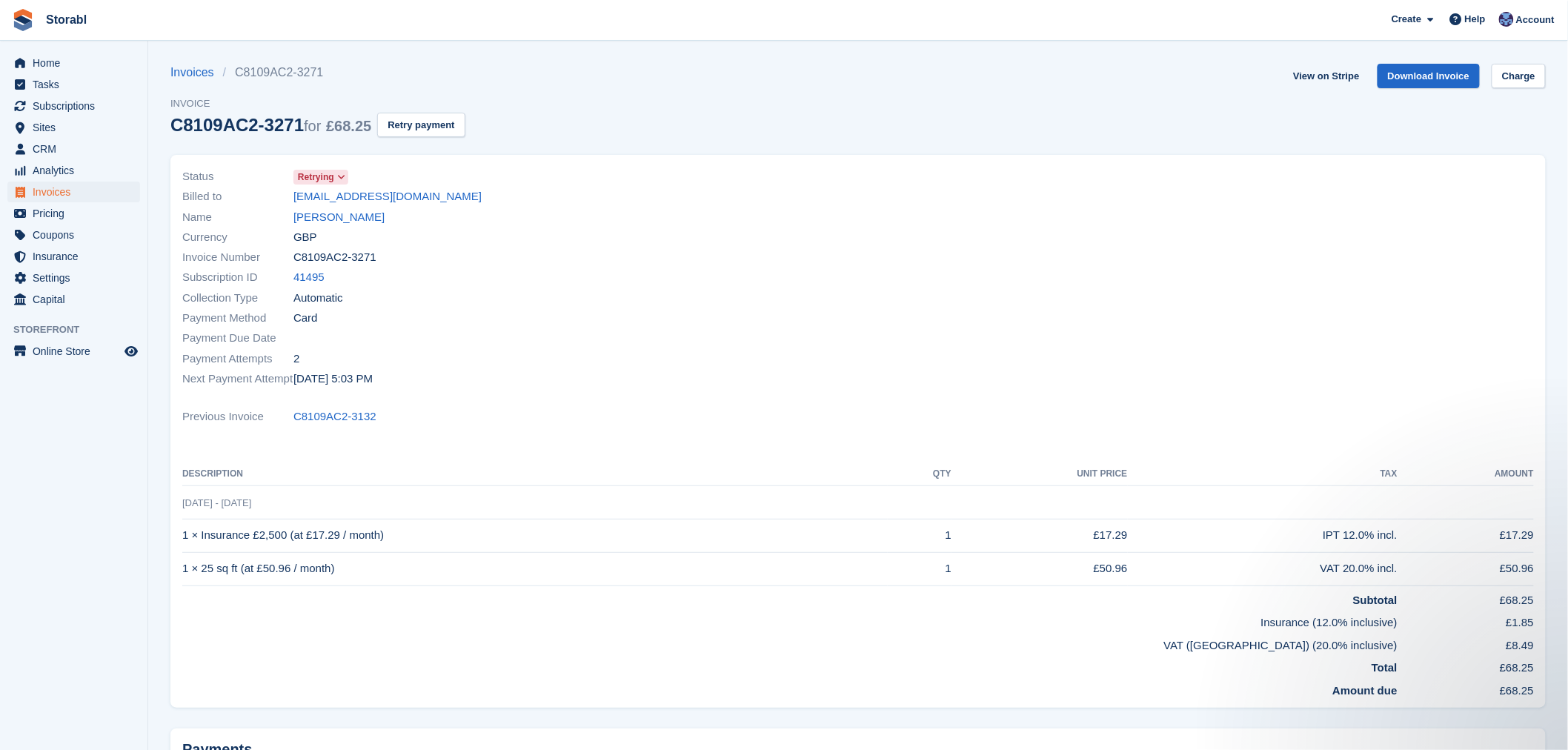
click at [313, 227] on div "Currency GBP" at bounding box center [515, 236] width 666 height 20
click at [314, 218] on link "Mercy Wanyonyi" at bounding box center [339, 217] width 91 height 17
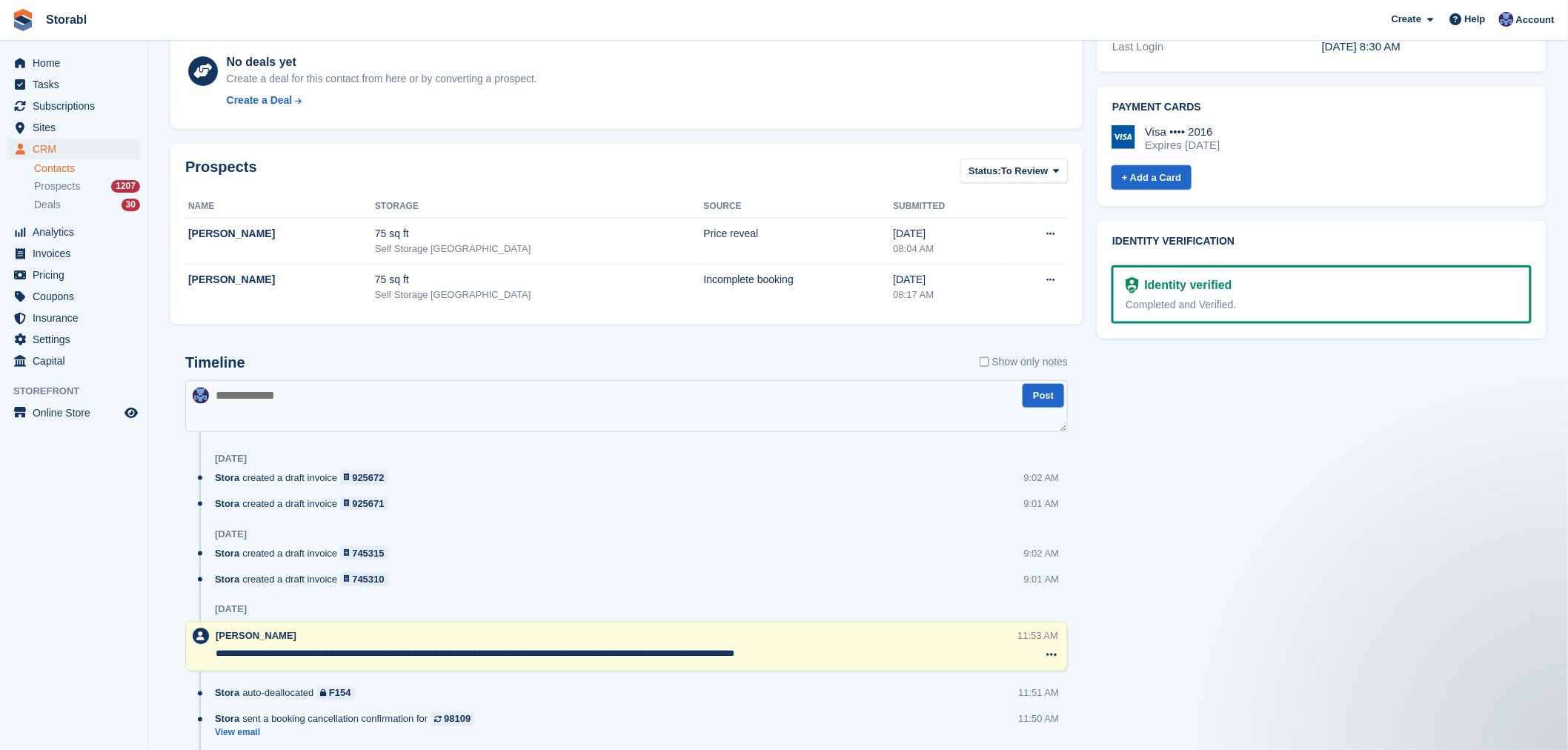
scroll to position [83, 0]
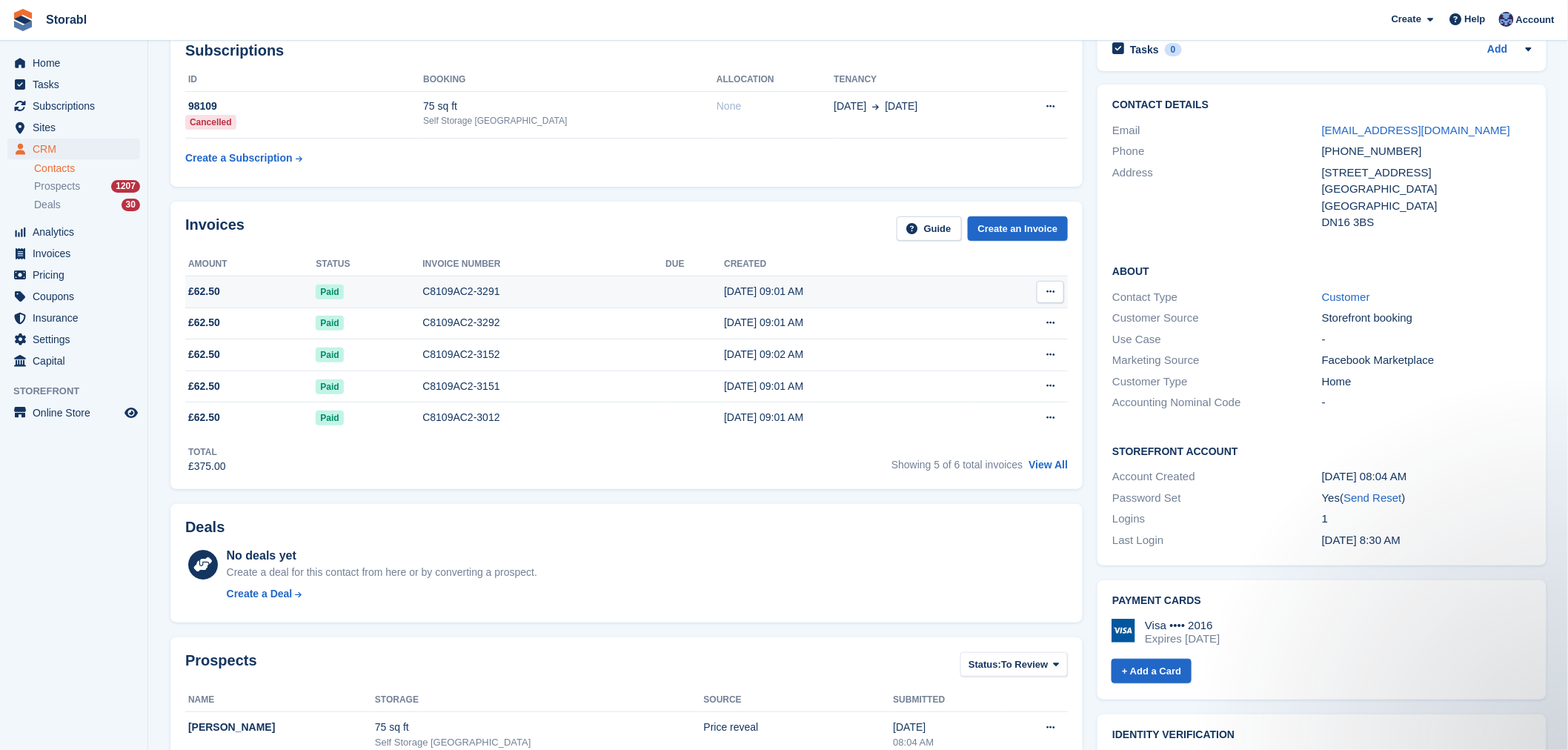
click at [486, 294] on div "C8109AC2-3291" at bounding box center [543, 292] width 243 height 16
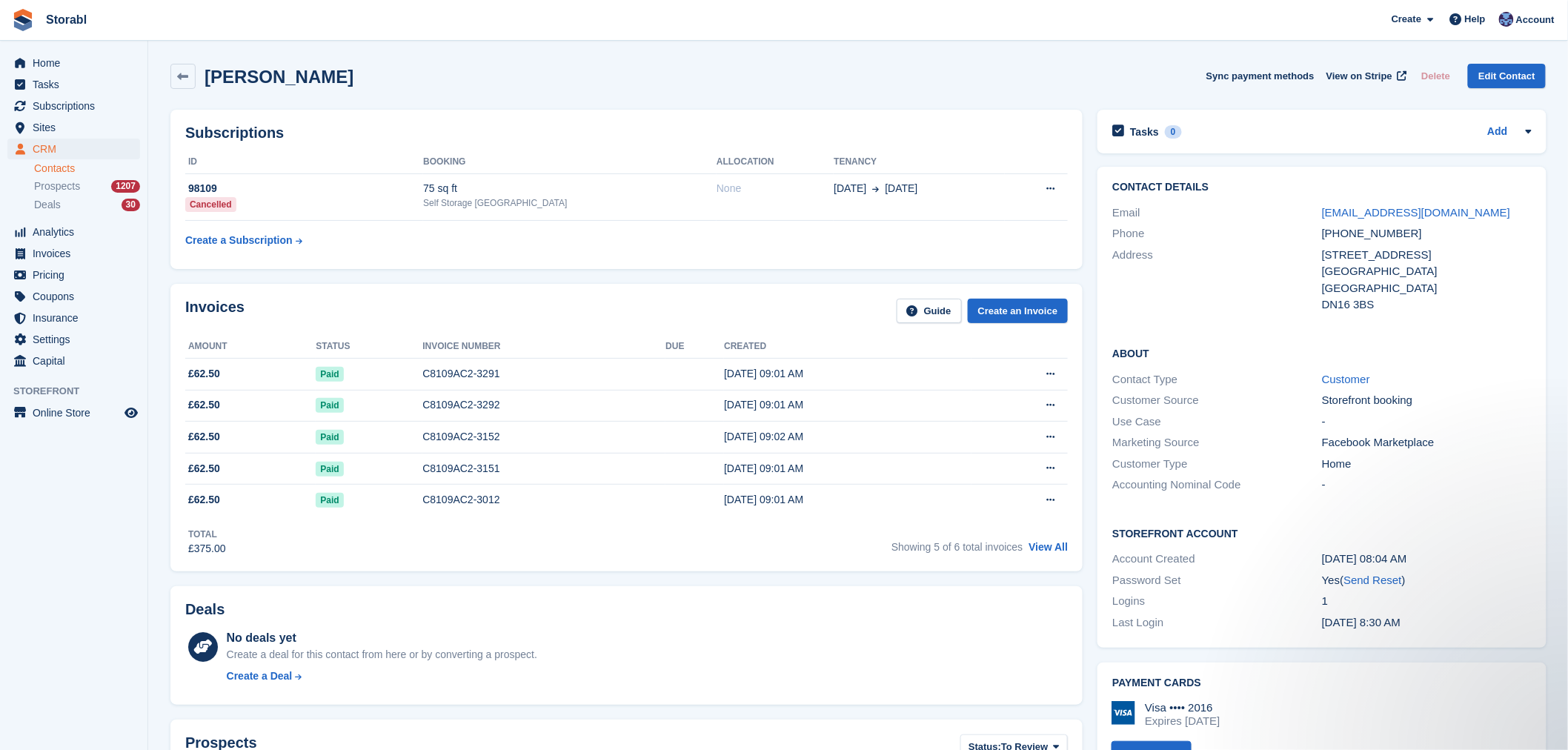
scroll to position [164, 0]
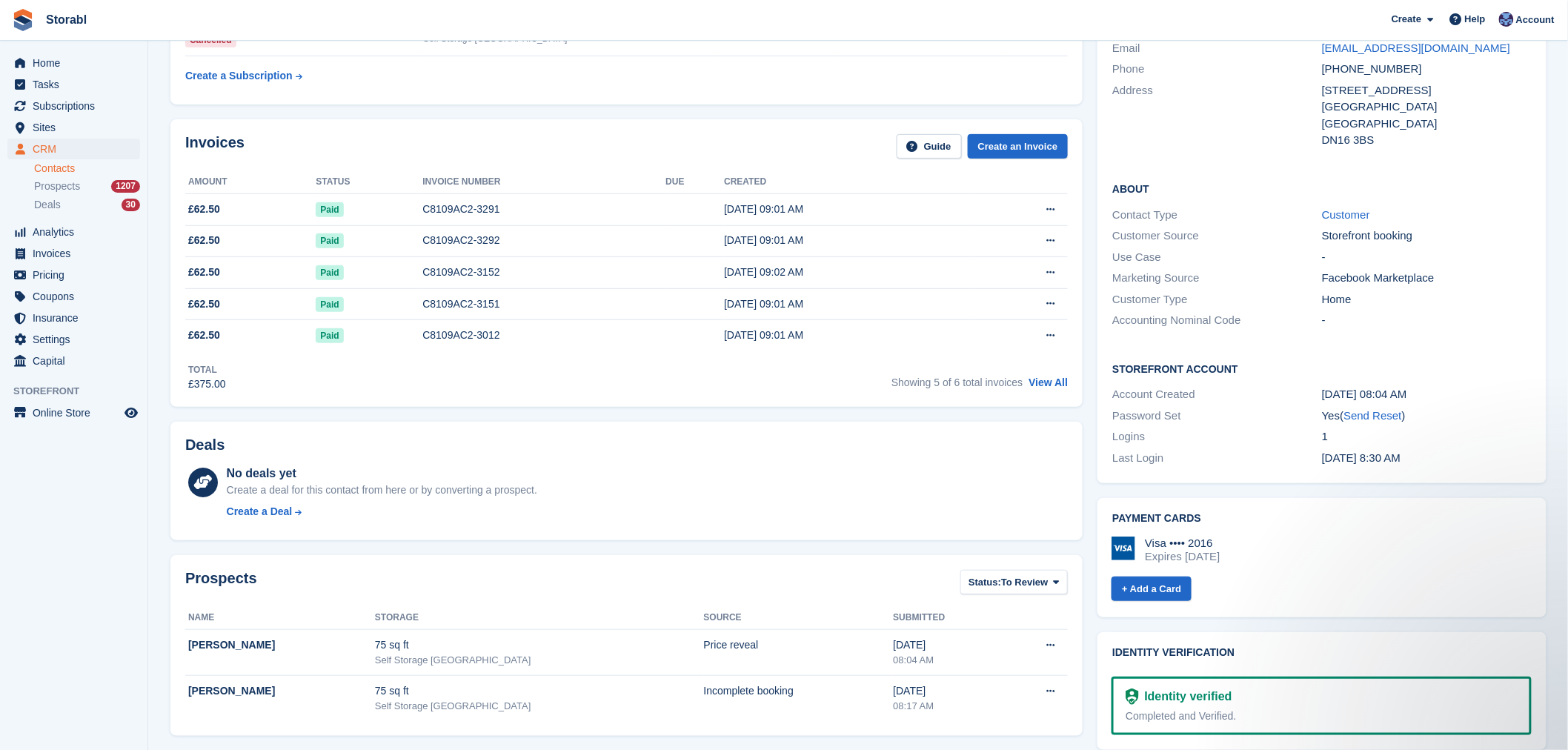
drag, startPoint x: 95, startPoint y: 523, endPoint x: 217, endPoint y: 530, distance: 122.2
click at [93, 523] on aside "Home Tasks Subscriptions Subscriptions Subscriptions Contracts Price increases …" at bounding box center [74, 379] width 147 height 676
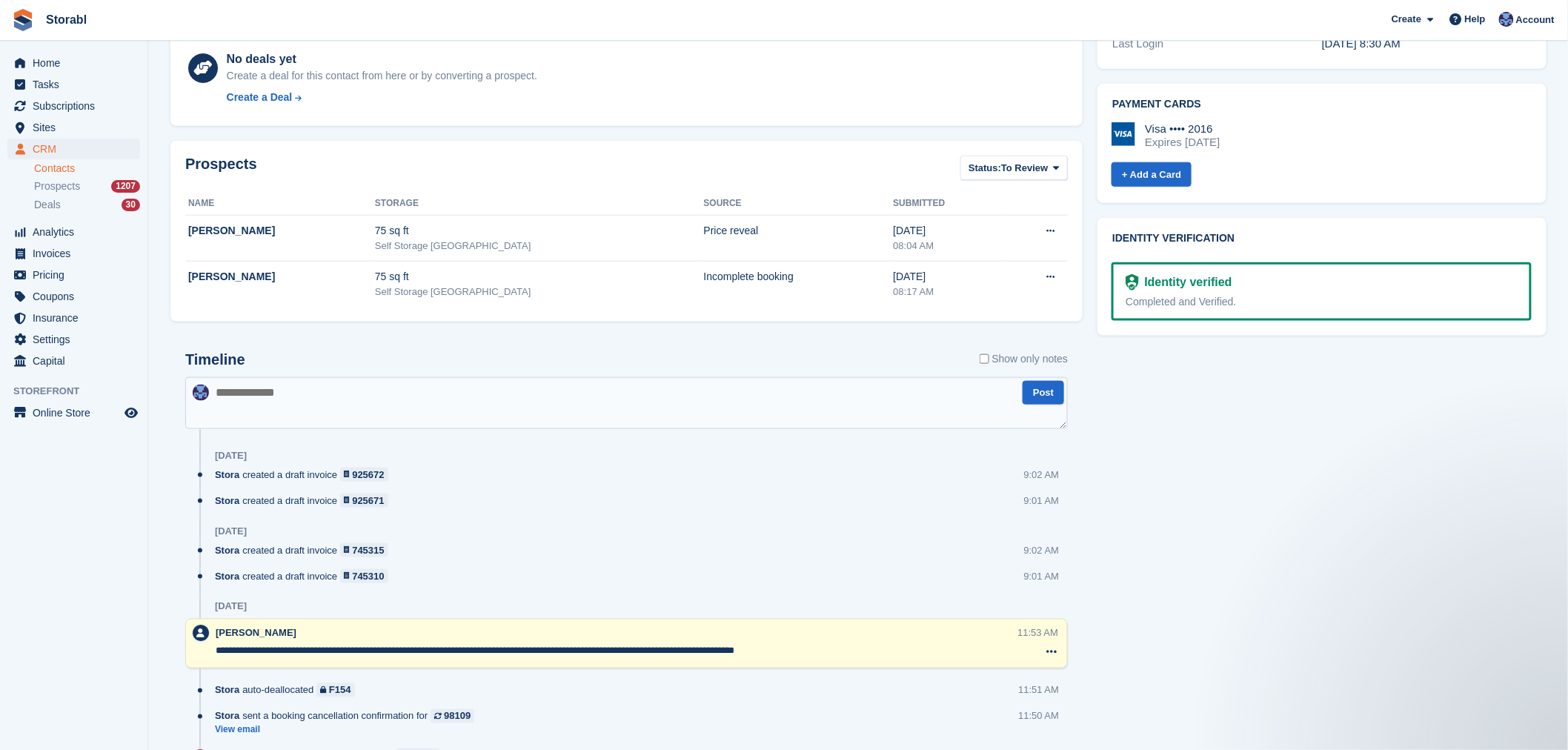
scroll to position [658, 0]
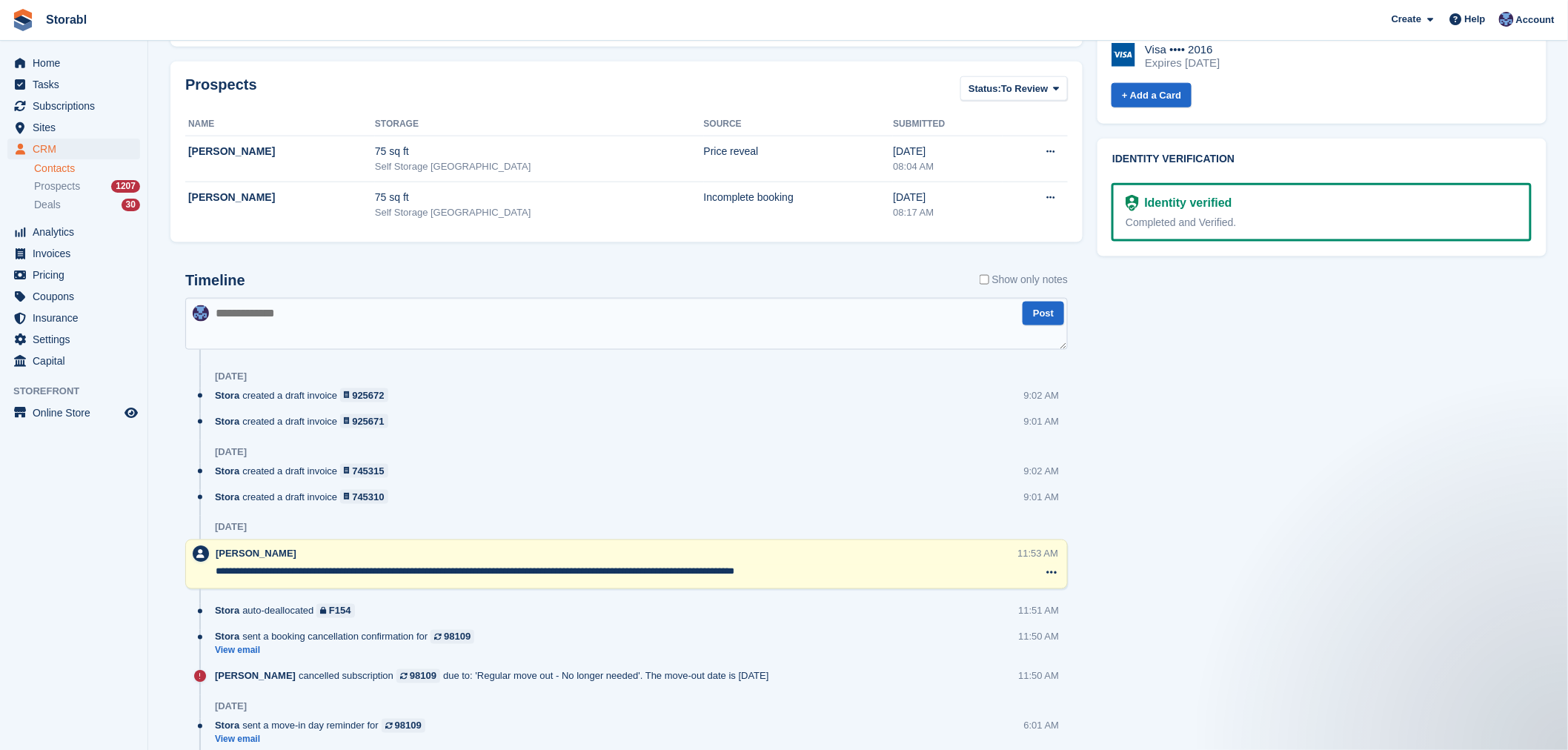
drag, startPoint x: 344, startPoint y: 501, endPoint x: 464, endPoint y: 530, distance: 123.5
click at [344, 501] on link "745310" at bounding box center [363, 497] width 48 height 14
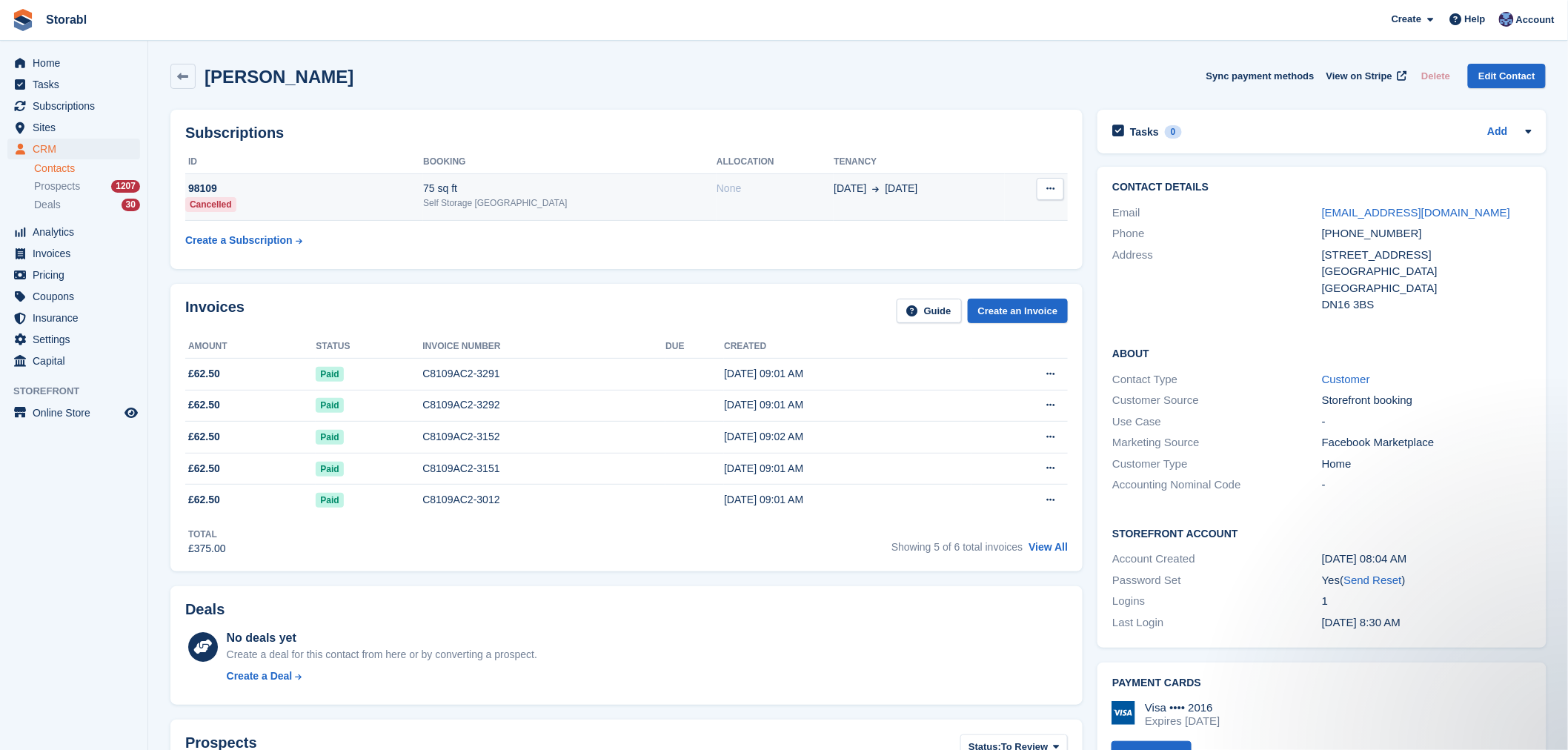
click at [563, 208] on div "Self Storage [GEOGRAPHIC_DATA]" at bounding box center [570, 203] width 293 height 13
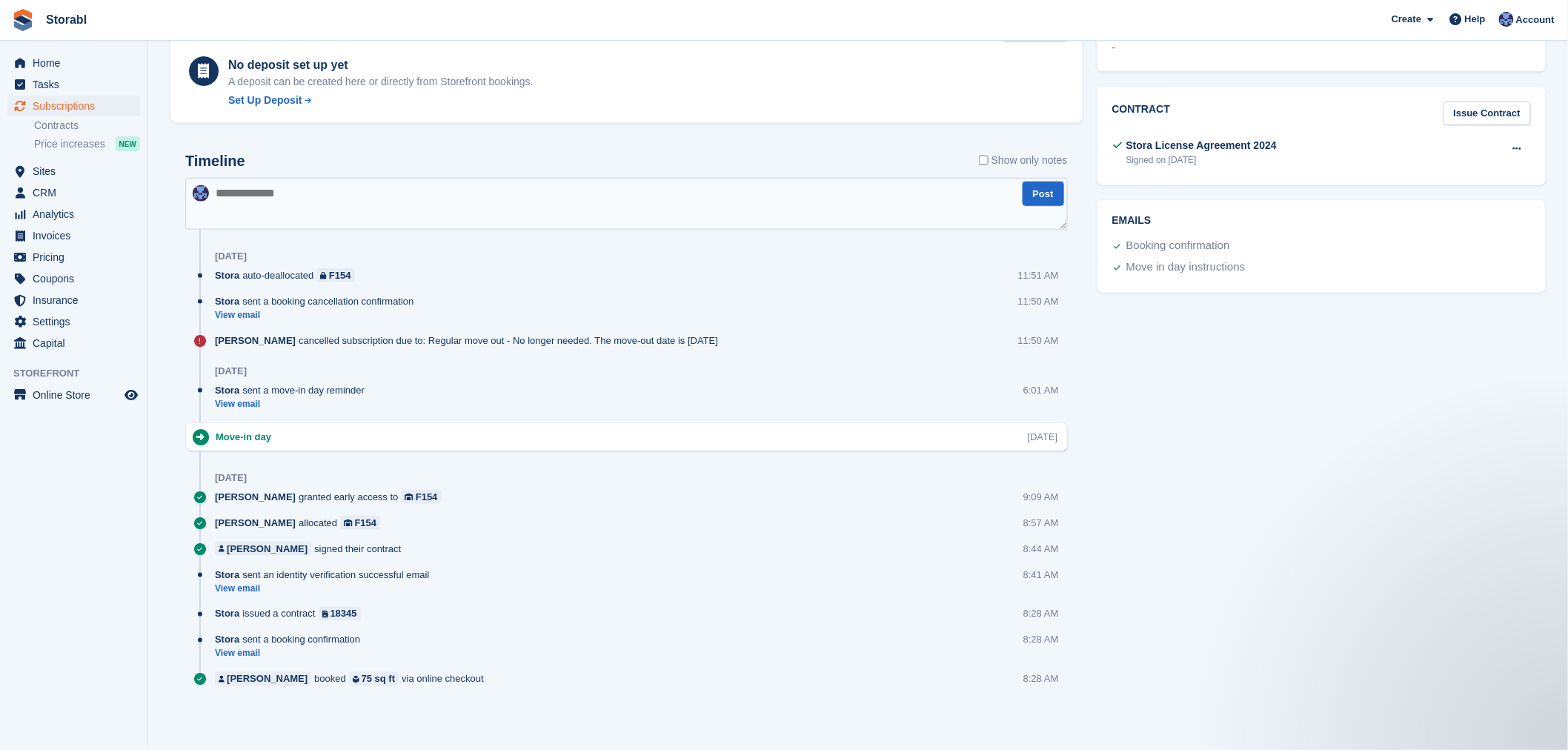
scroll to position [7, 0]
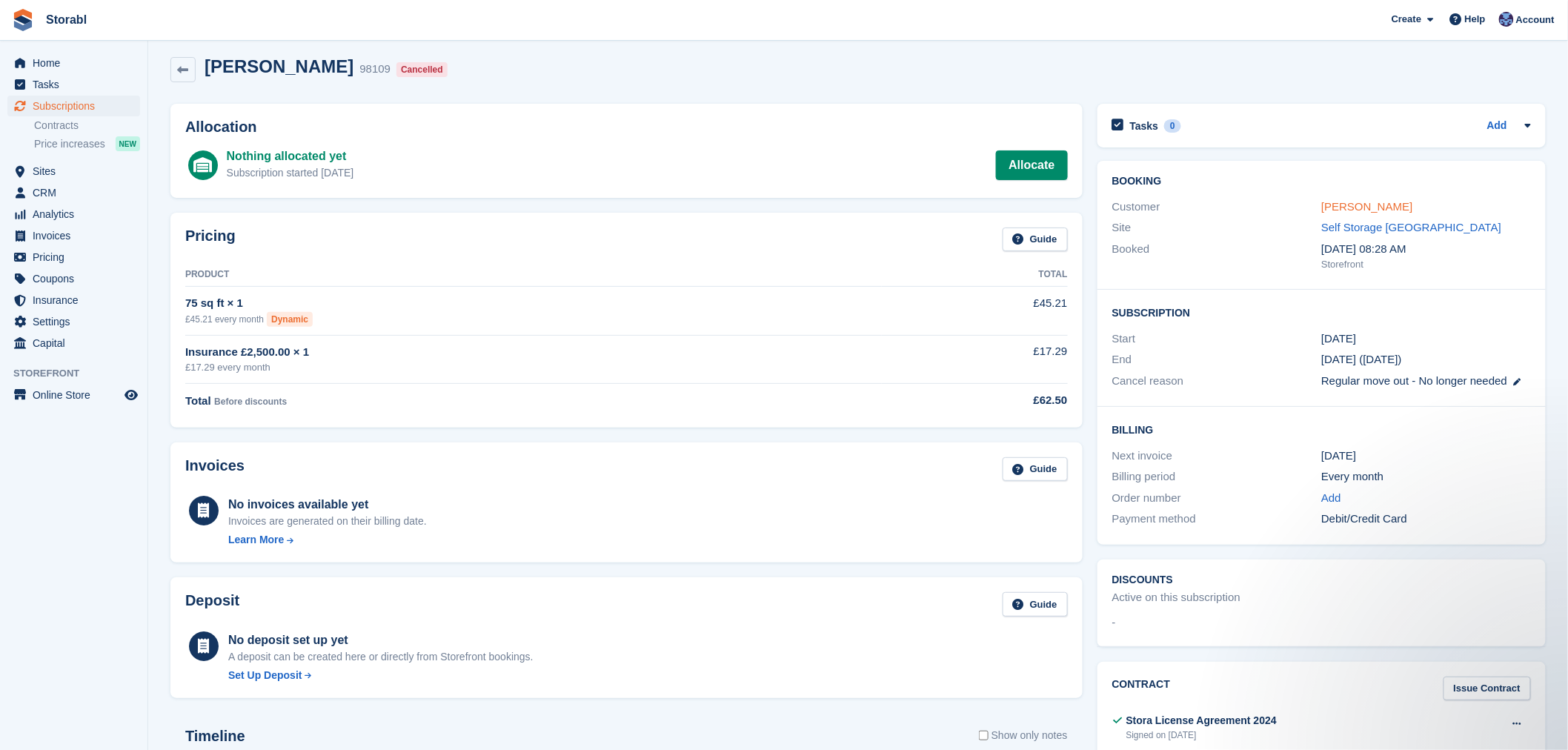
click at [1347, 202] on link "[PERSON_NAME]" at bounding box center [1367, 206] width 91 height 12
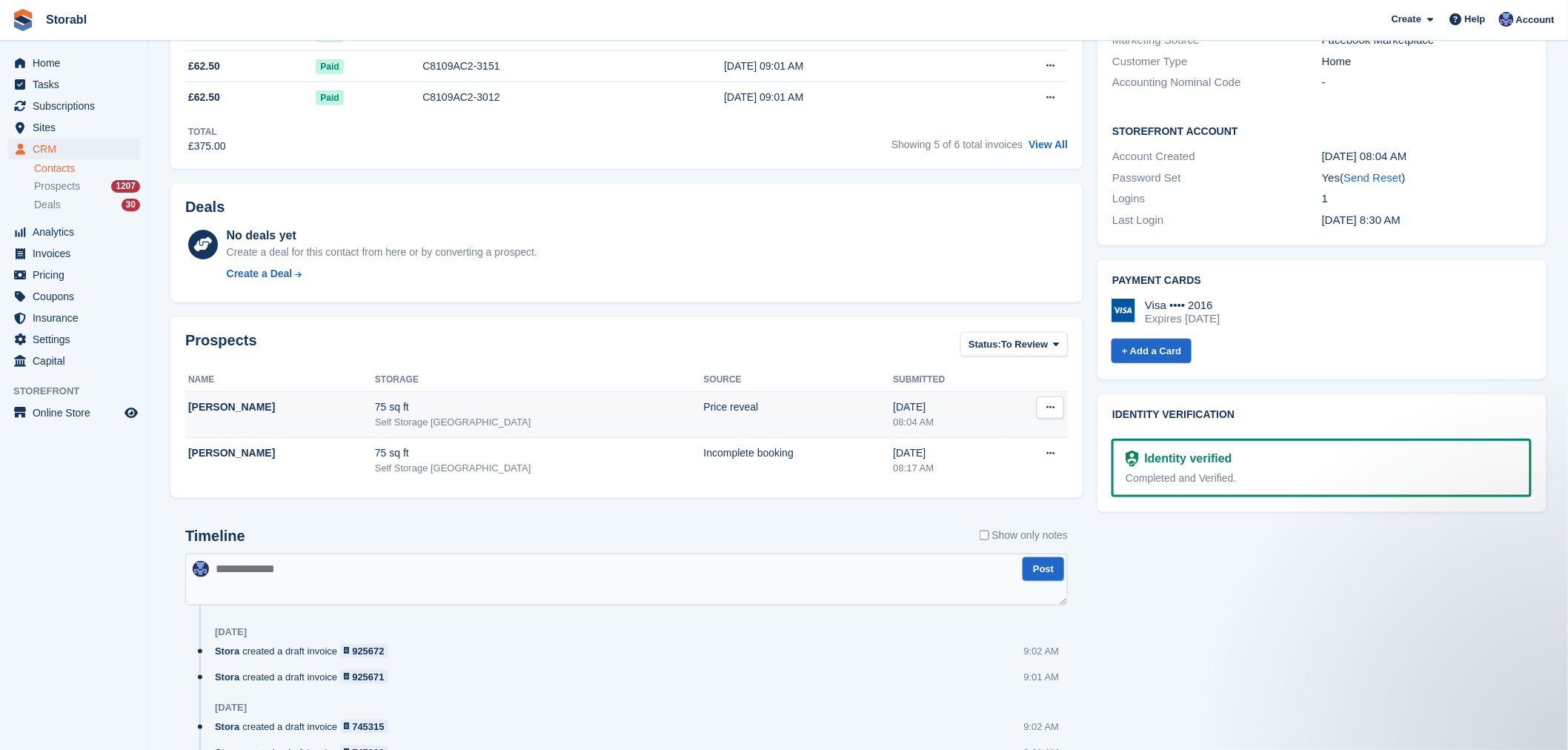
scroll to position [247, 0]
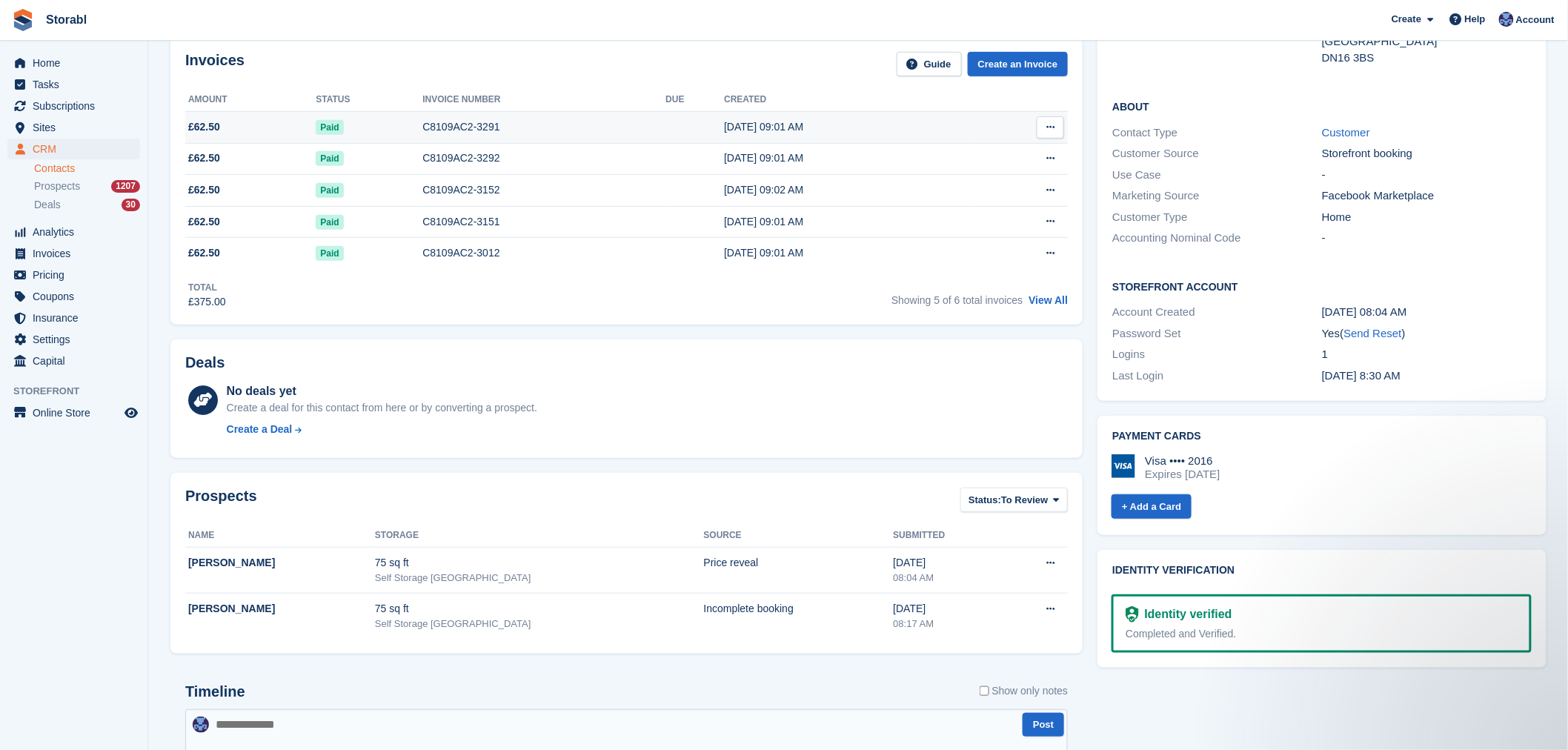
click at [1053, 127] on icon at bounding box center [1050, 126] width 8 height 10
click at [1024, 175] on p "View on Stripe" at bounding box center [992, 177] width 129 height 24
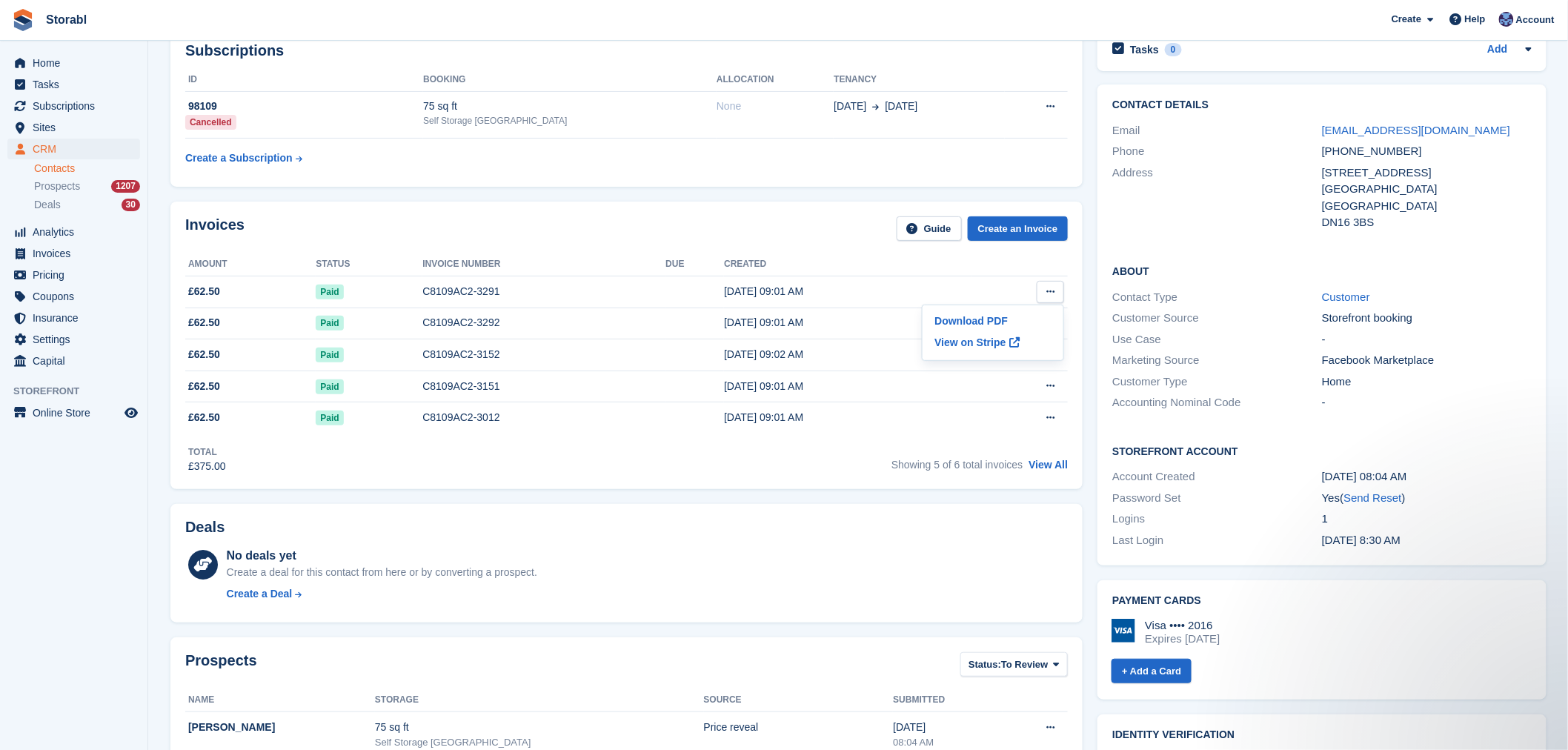
click at [730, 170] on table "ID Booking Allocation Tenancy 98109 Cancelled 75 sq ft Self Storage Scunthorpe …" at bounding box center [626, 120] width 882 height 105
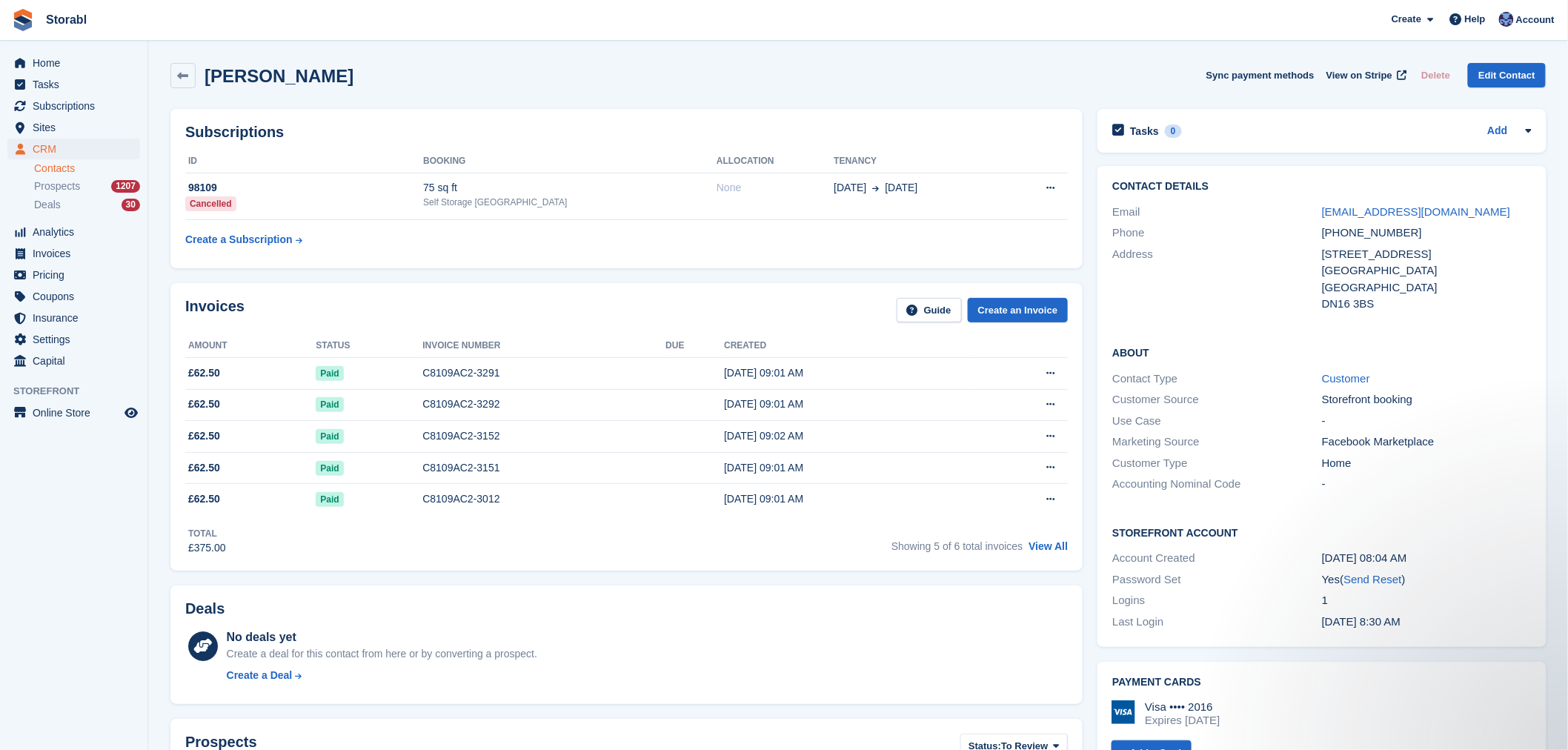
scroll to position [0, 0]
click at [111, 521] on aside "Home Tasks Subscriptions Subscriptions Subscriptions Contracts Price increases …" at bounding box center [74, 379] width 147 height 676
drag, startPoint x: 315, startPoint y: 83, endPoint x: 204, endPoint y: 87, distance: 111.1
click at [204, 87] on div "Sigitas Dura Sync payment methods View on Stripe Delete Edit Contact" at bounding box center [858, 76] width 1375 height 25
click at [358, 85] on div "Sigitas Dura Sync payment methods View on Stripe Delete Edit Contact" at bounding box center [858, 76] width 1375 height 25
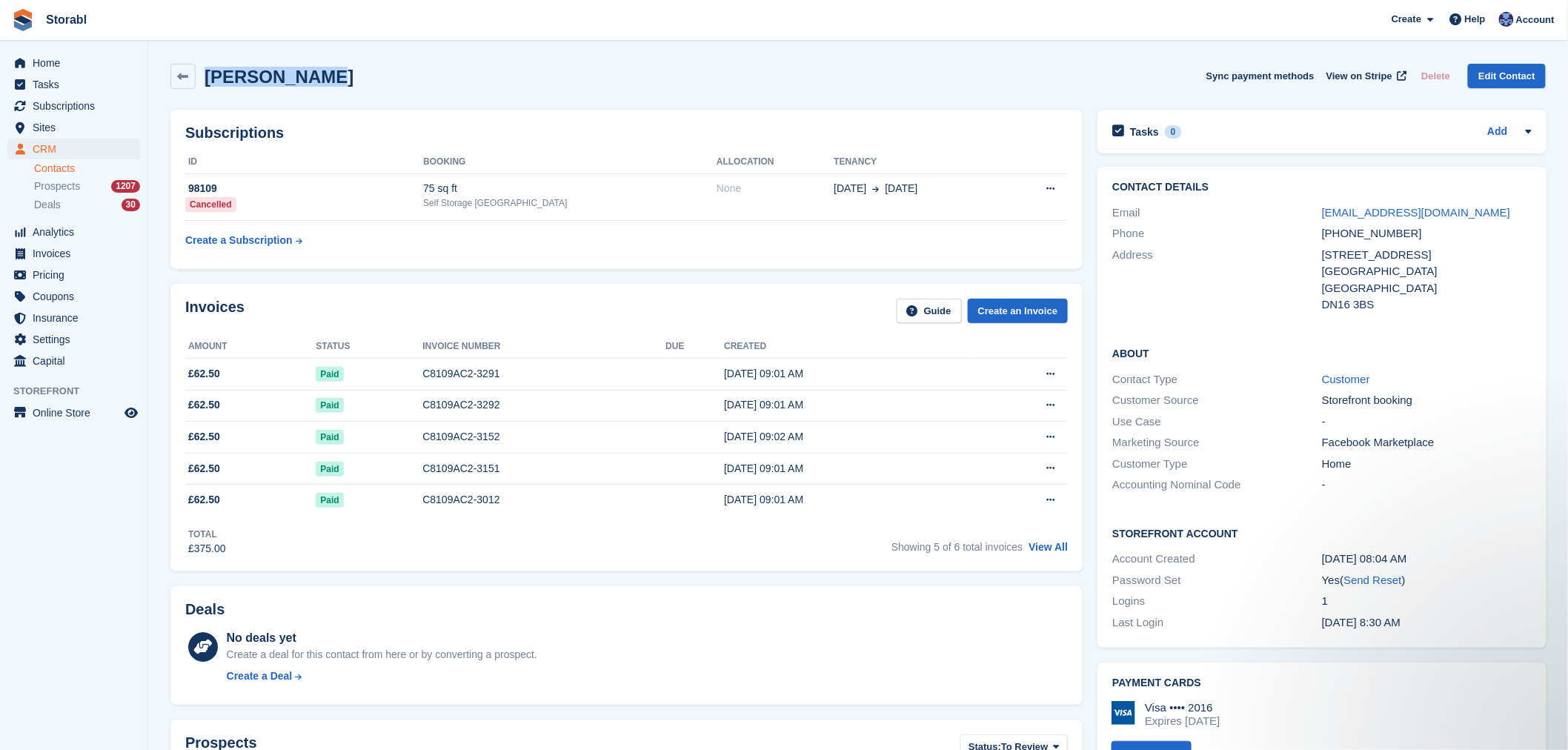
drag, startPoint x: 317, startPoint y: 79, endPoint x: 208, endPoint y: 79, distance: 109.0
click at [208, 79] on div "Sigitas Dura Sync payment methods View on Stripe Delete Edit Contact" at bounding box center [858, 76] width 1375 height 25
click at [307, 79] on div "Sigitas Dura Sync payment methods View on Stripe Delete Edit Contact" at bounding box center [858, 76] width 1375 height 25
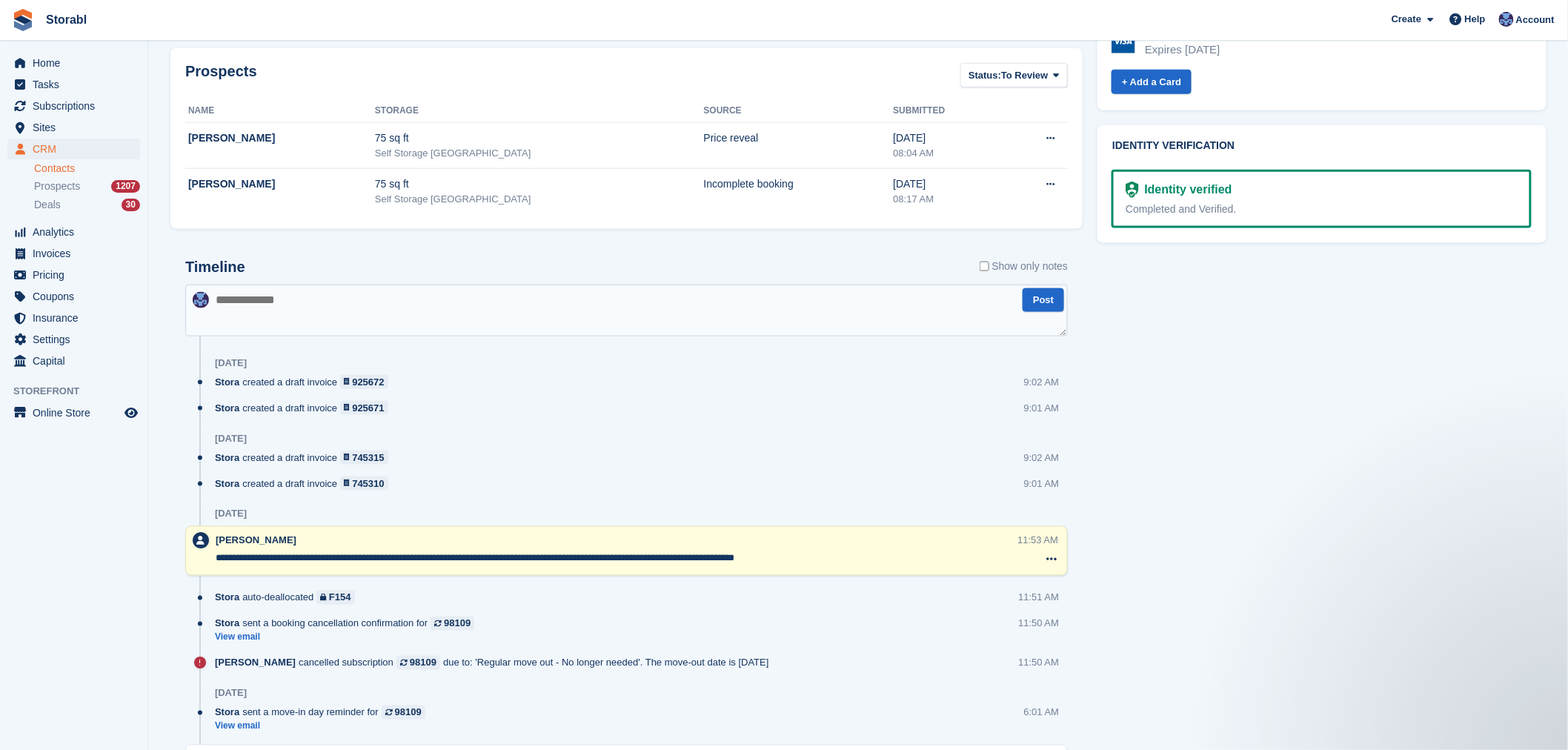
scroll to position [576, 0]
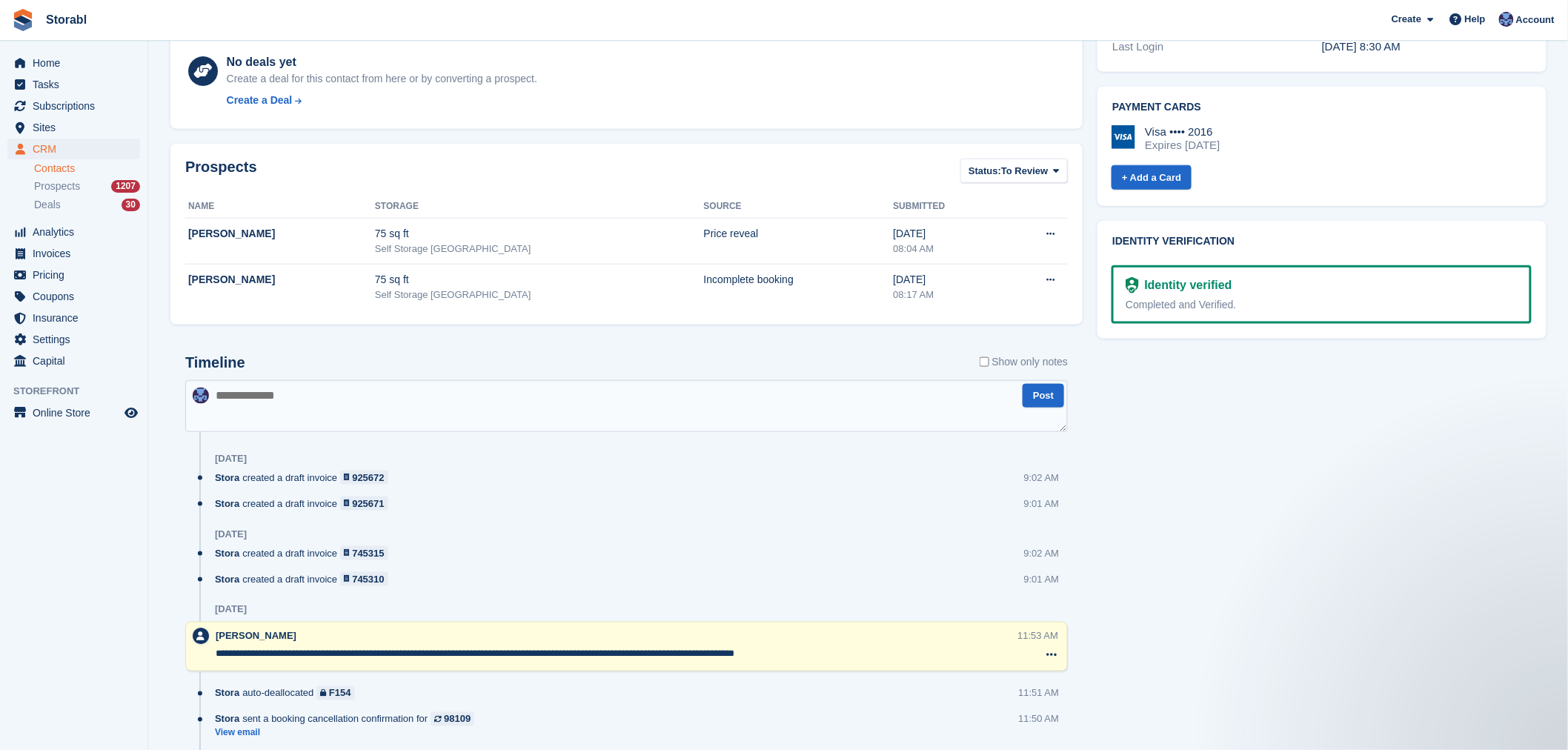
drag, startPoint x: 270, startPoint y: 599, endPoint x: 219, endPoint y: 599, distance: 51.0
click at [219, 599] on div "18 Aug" at bounding box center [641, 609] width 852 height 24
click at [145, 586] on aside "Home Tasks Subscriptions Subscriptions Subscriptions Contracts Price increases …" at bounding box center [74, 379] width 147 height 676
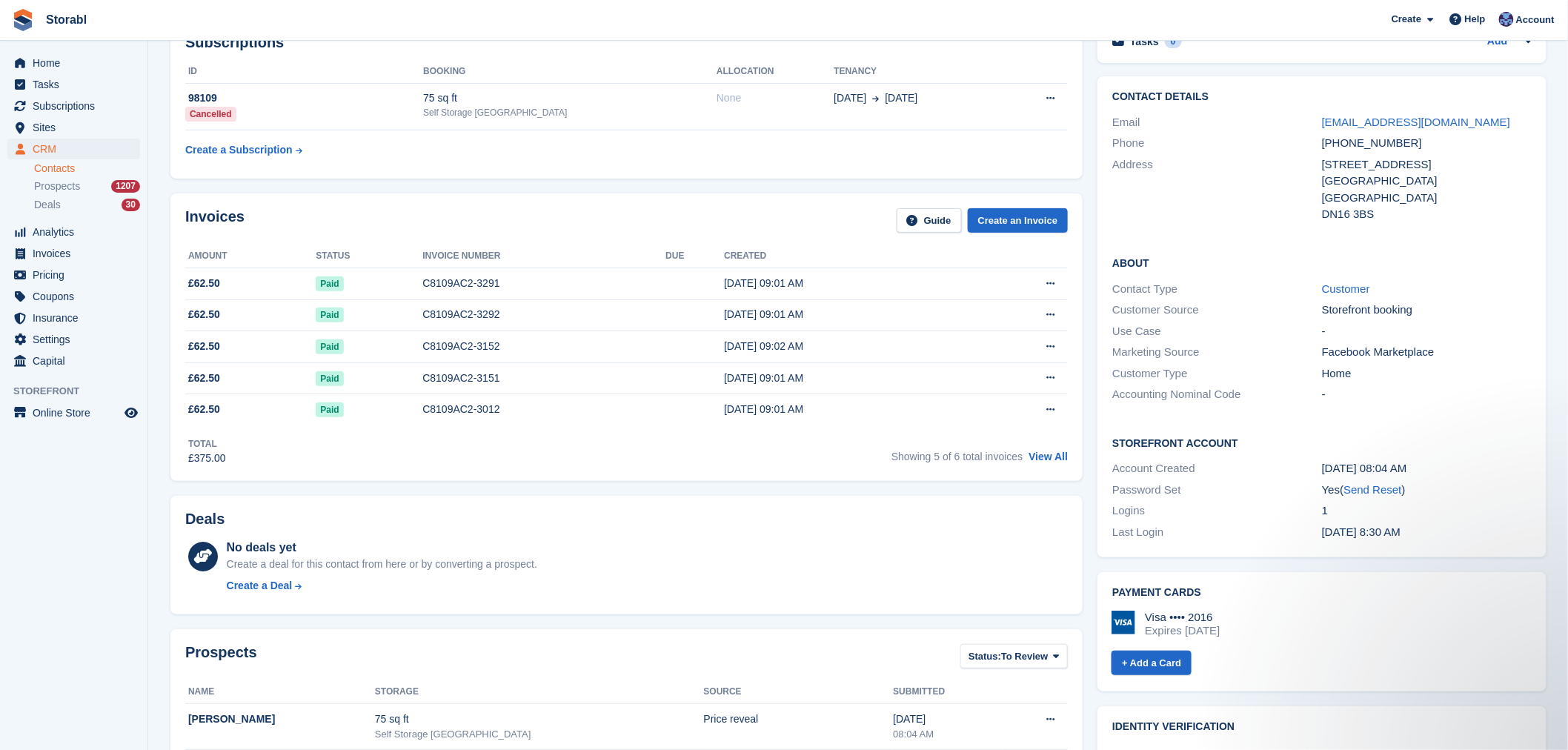
scroll to position [0, 0]
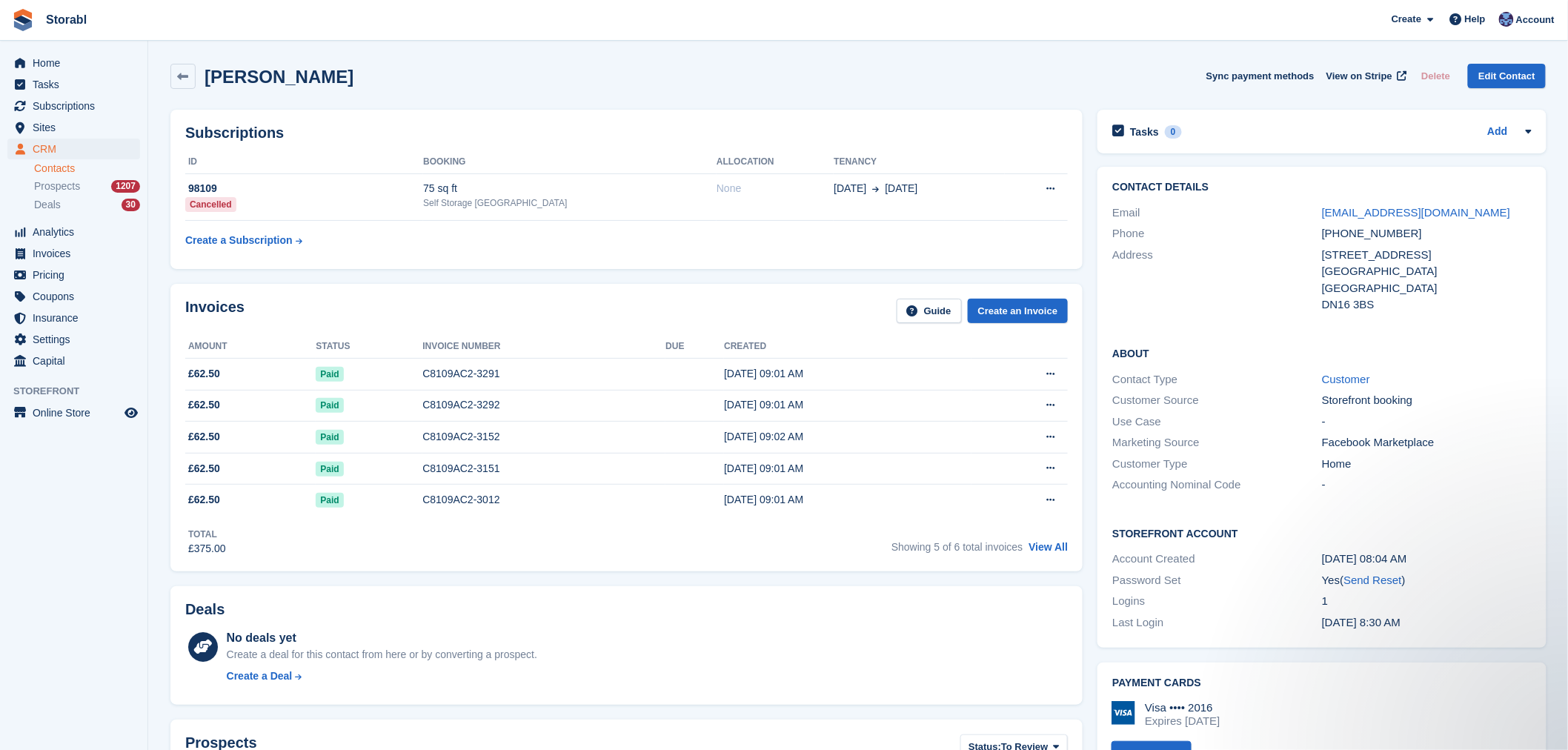
click at [1063, 549] on link "View All" at bounding box center [1047, 547] width 40 height 12
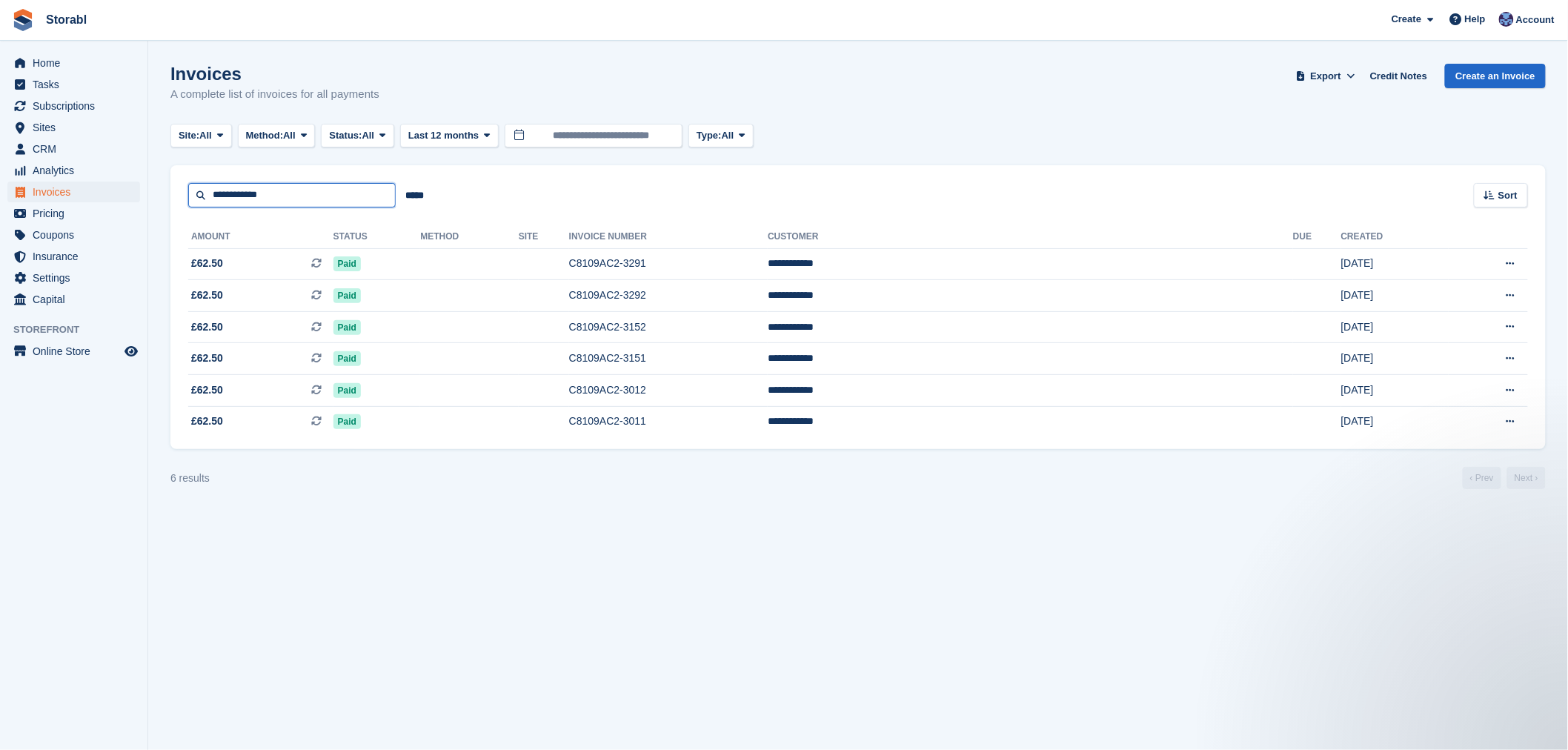
click at [270, 194] on input "**********" at bounding box center [291, 195] width 207 height 25
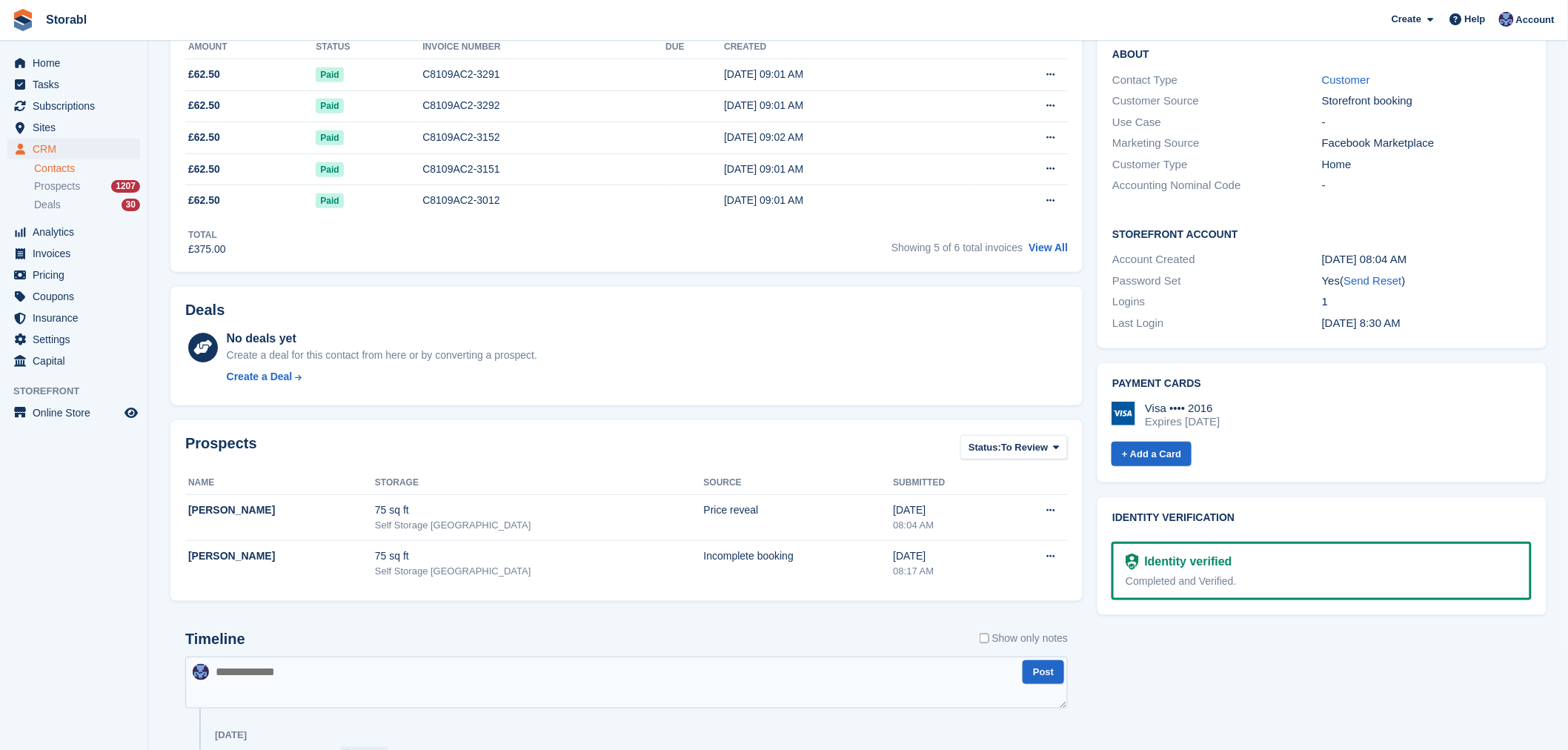
scroll to position [576, 0]
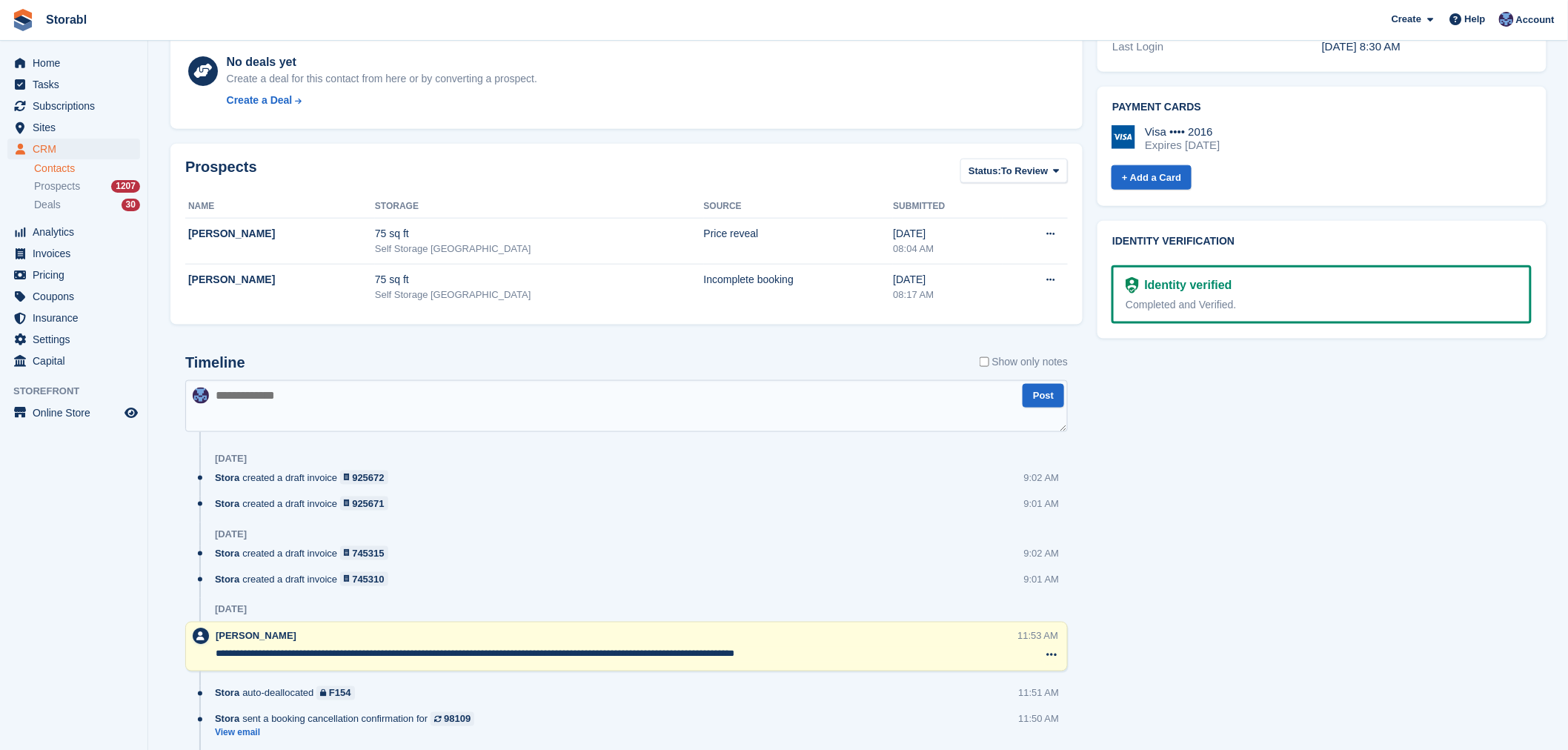
click at [410, 387] on textarea at bounding box center [626, 406] width 882 height 52
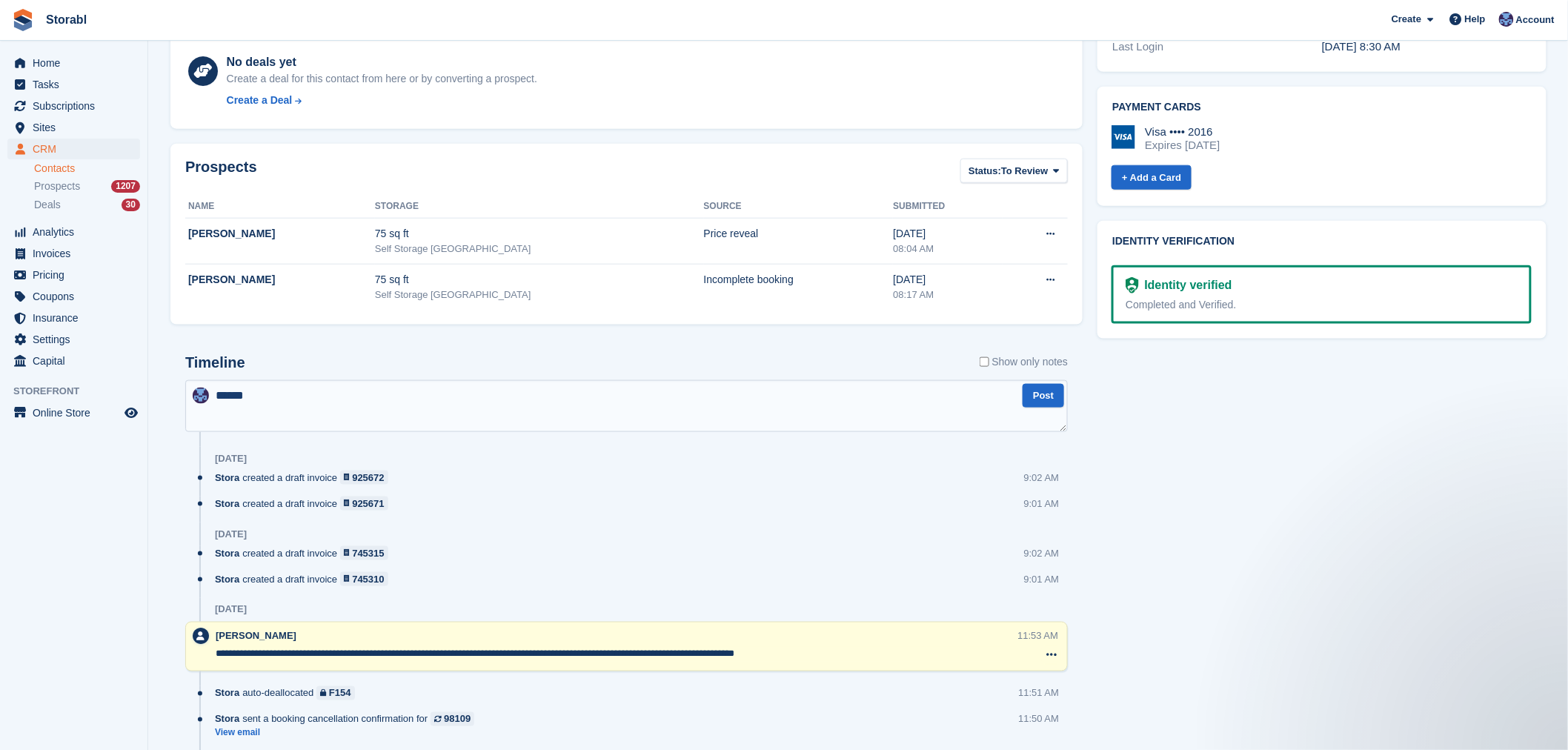
scroll to position [0, 0]
type textarea "**********"
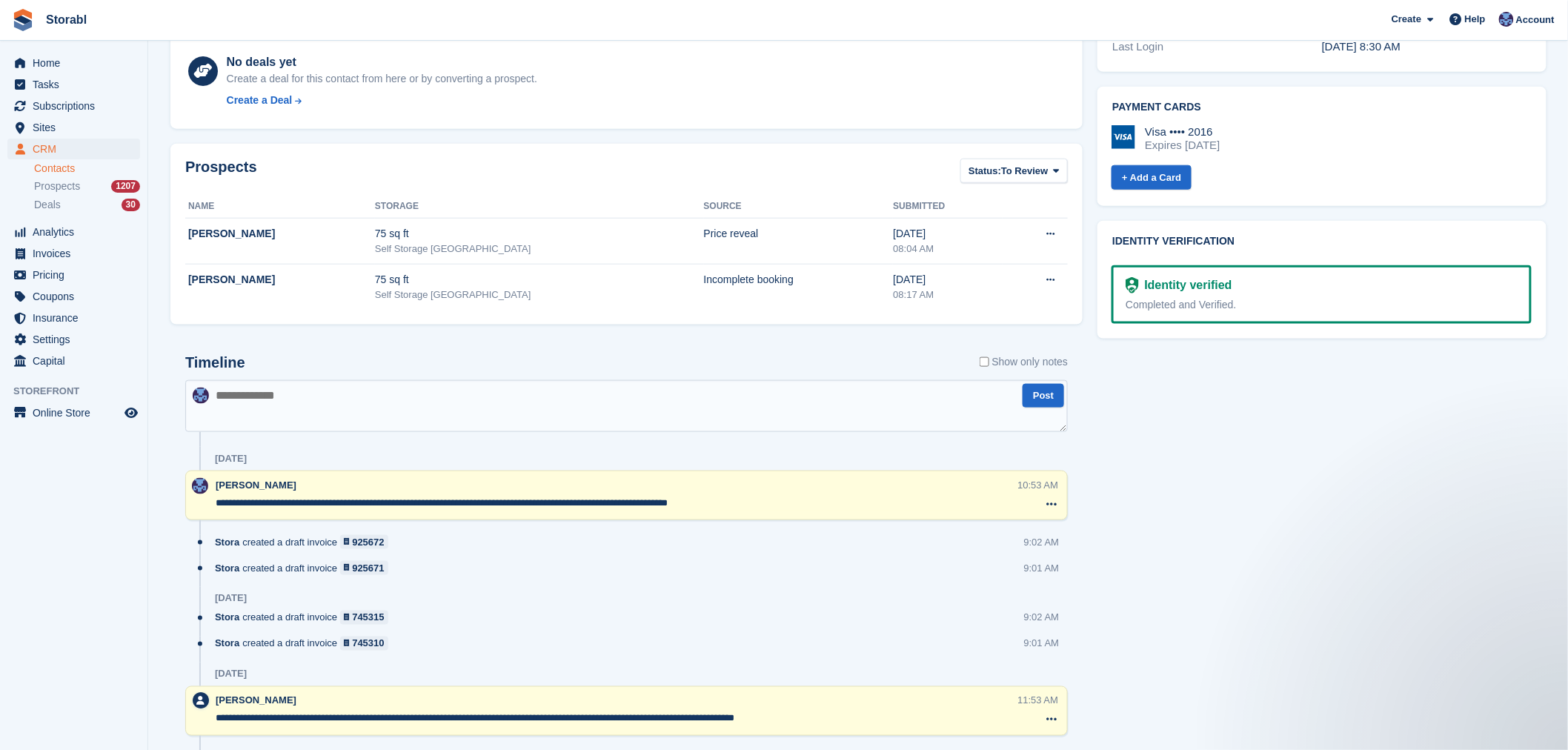
click at [137, 513] on aside "Home Tasks Subscriptions Subscriptions Subscriptions Contracts Price increases …" at bounding box center [74, 379] width 147 height 676
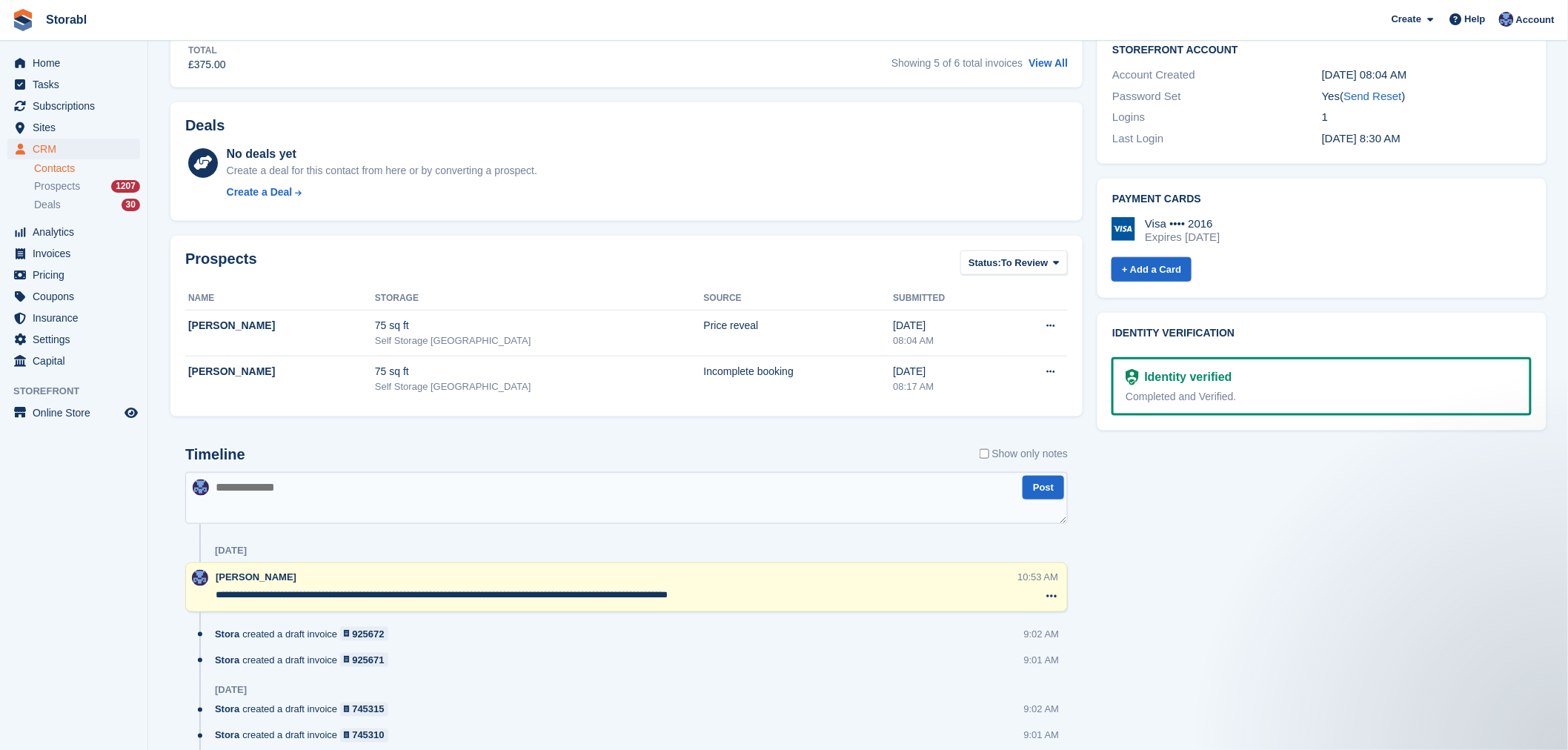
scroll to position [247, 0]
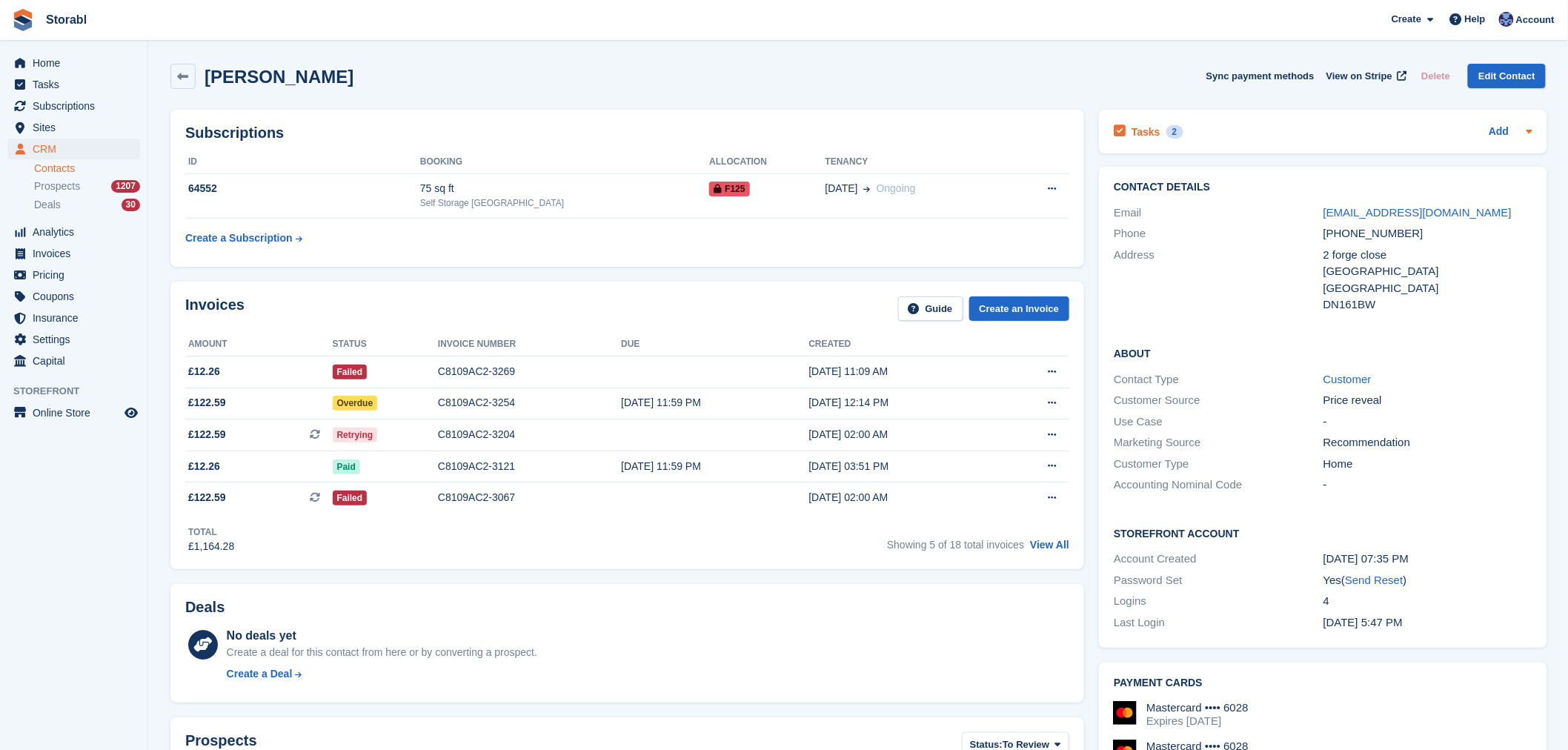
click at [1254, 124] on div "Tasks 2 Add" at bounding box center [1322, 131] width 419 height 20
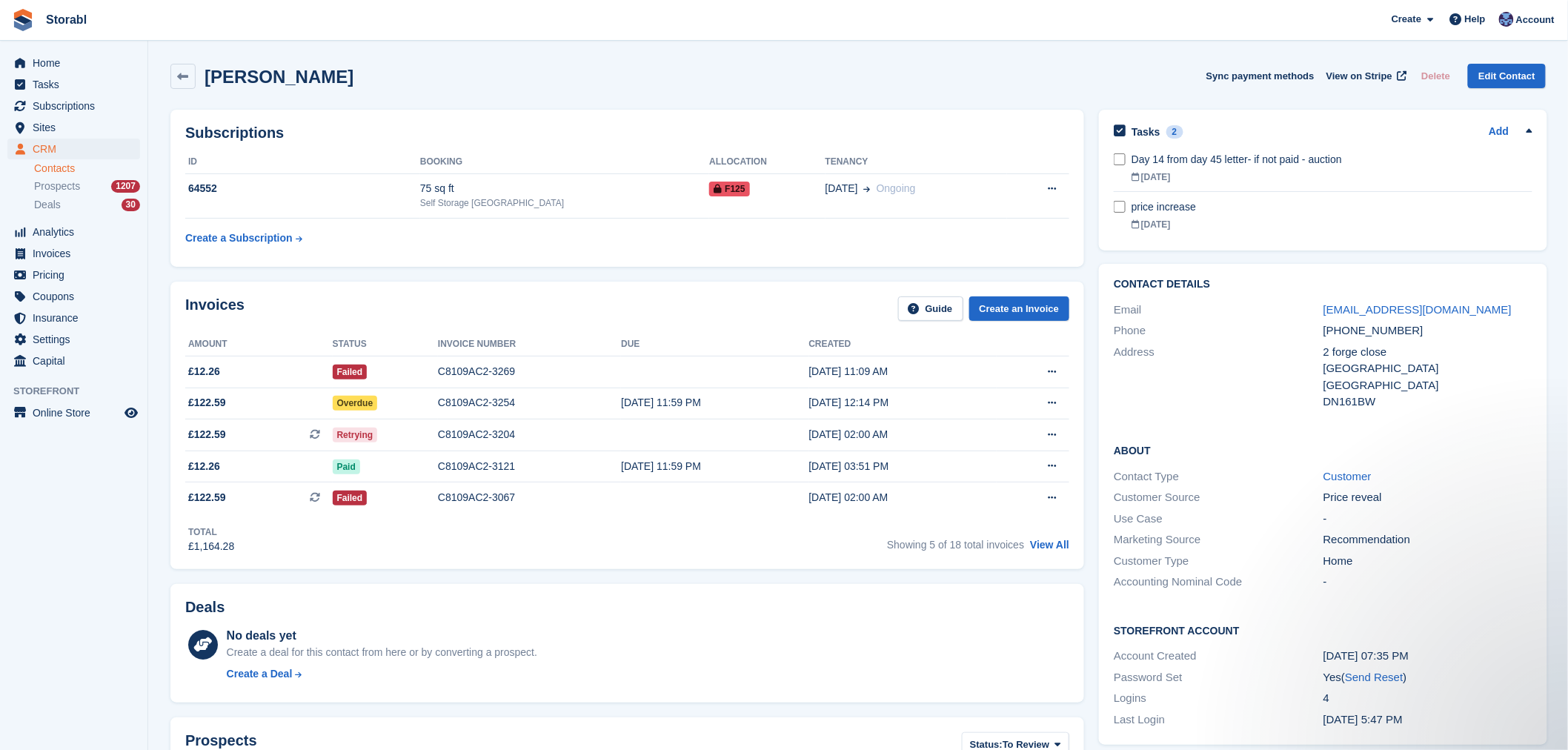
click at [1011, 95] on div "[PERSON_NAME] Sync payment methods View on Stripe Delete Edit Contact" at bounding box center [858, 79] width 1390 height 46
click at [1042, 547] on link "View All" at bounding box center [1049, 545] width 40 height 12
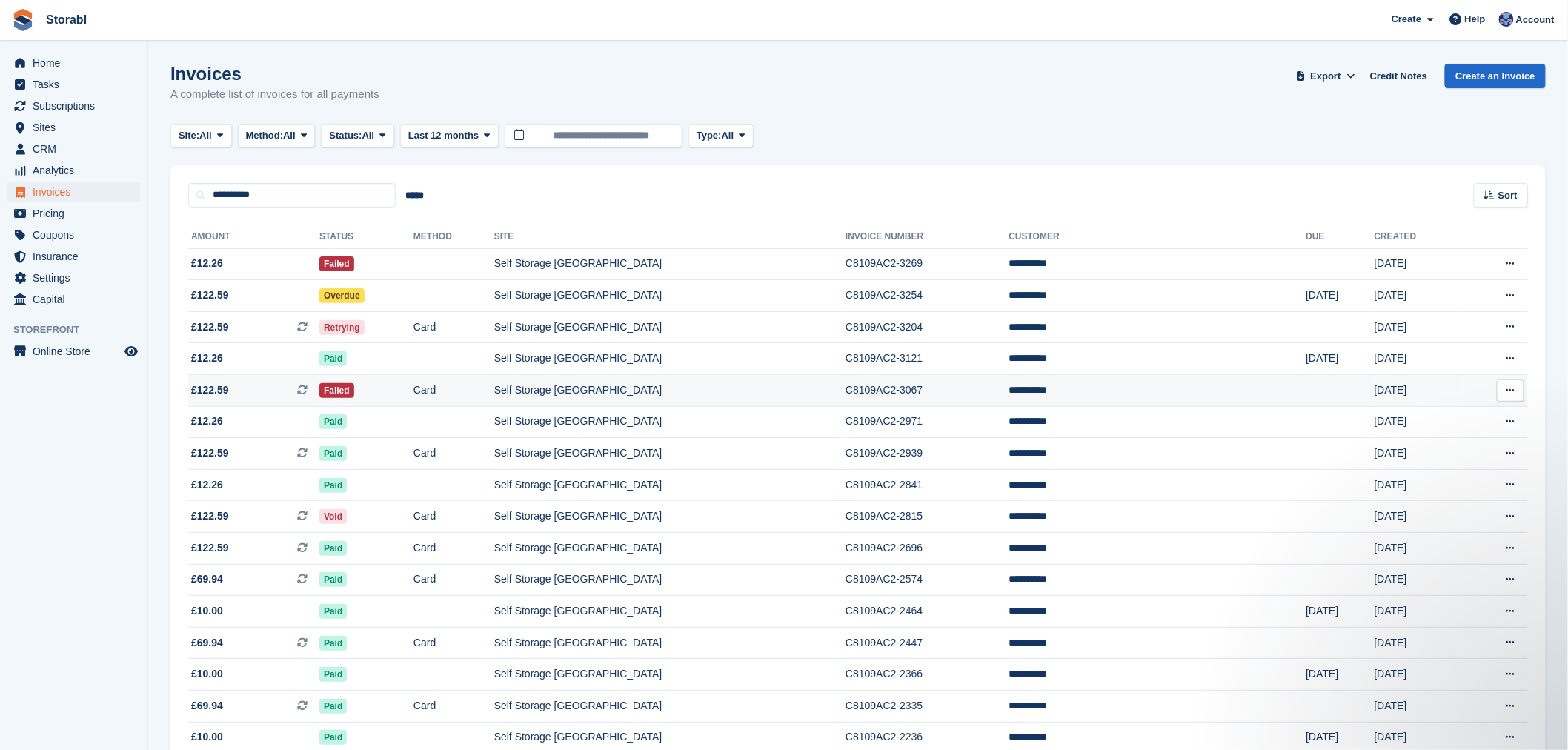
click at [1507, 394] on icon at bounding box center [1510, 390] width 8 height 10
click at [1469, 438] on icon at bounding box center [1474, 441] width 11 height 11
click at [1510, 299] on icon at bounding box center [1510, 295] width 8 height 10
click at [1470, 328] on p "Download PDF" at bounding box center [1452, 325] width 129 height 19
click at [1439, 341] on p "View on Stripe" at bounding box center [1452, 346] width 129 height 24
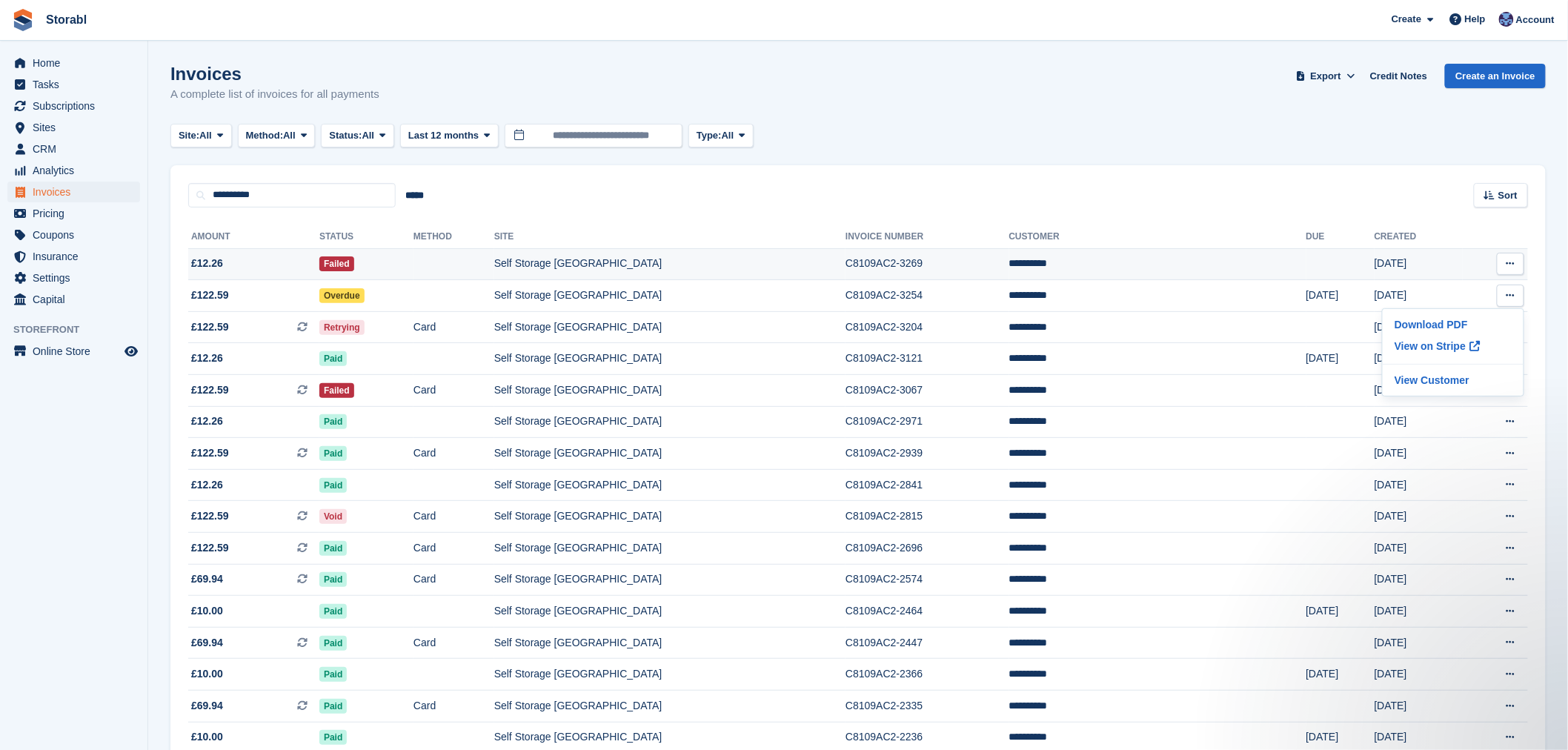
click at [1510, 263] on icon at bounding box center [1510, 263] width 8 height 10
click at [1465, 321] on span at bounding box center [1474, 314] width 18 height 18
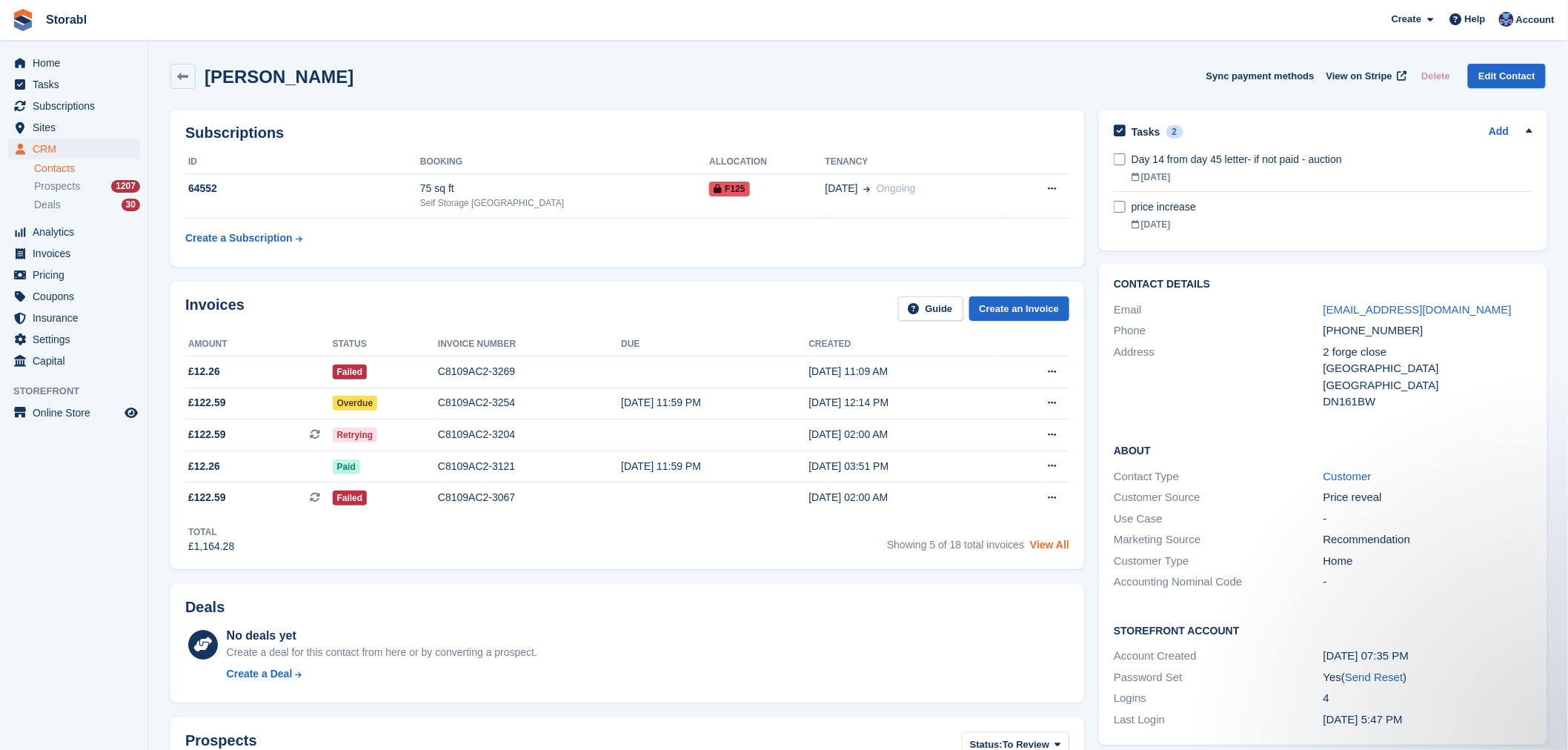
click at [1042, 549] on link "View All" at bounding box center [1049, 545] width 40 height 12
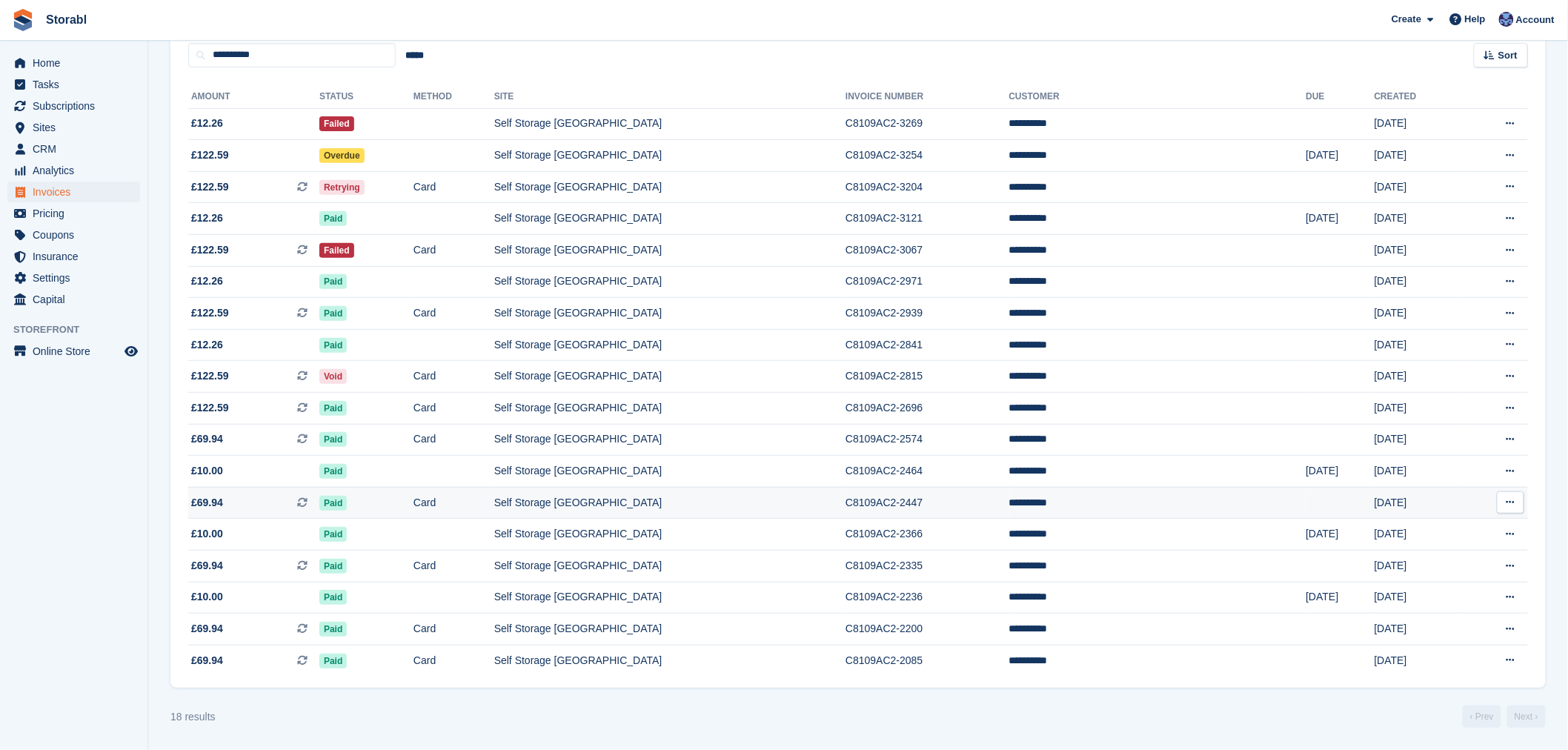
scroll to position [144, 0]
